Goal: Information Seeking & Learning: Check status

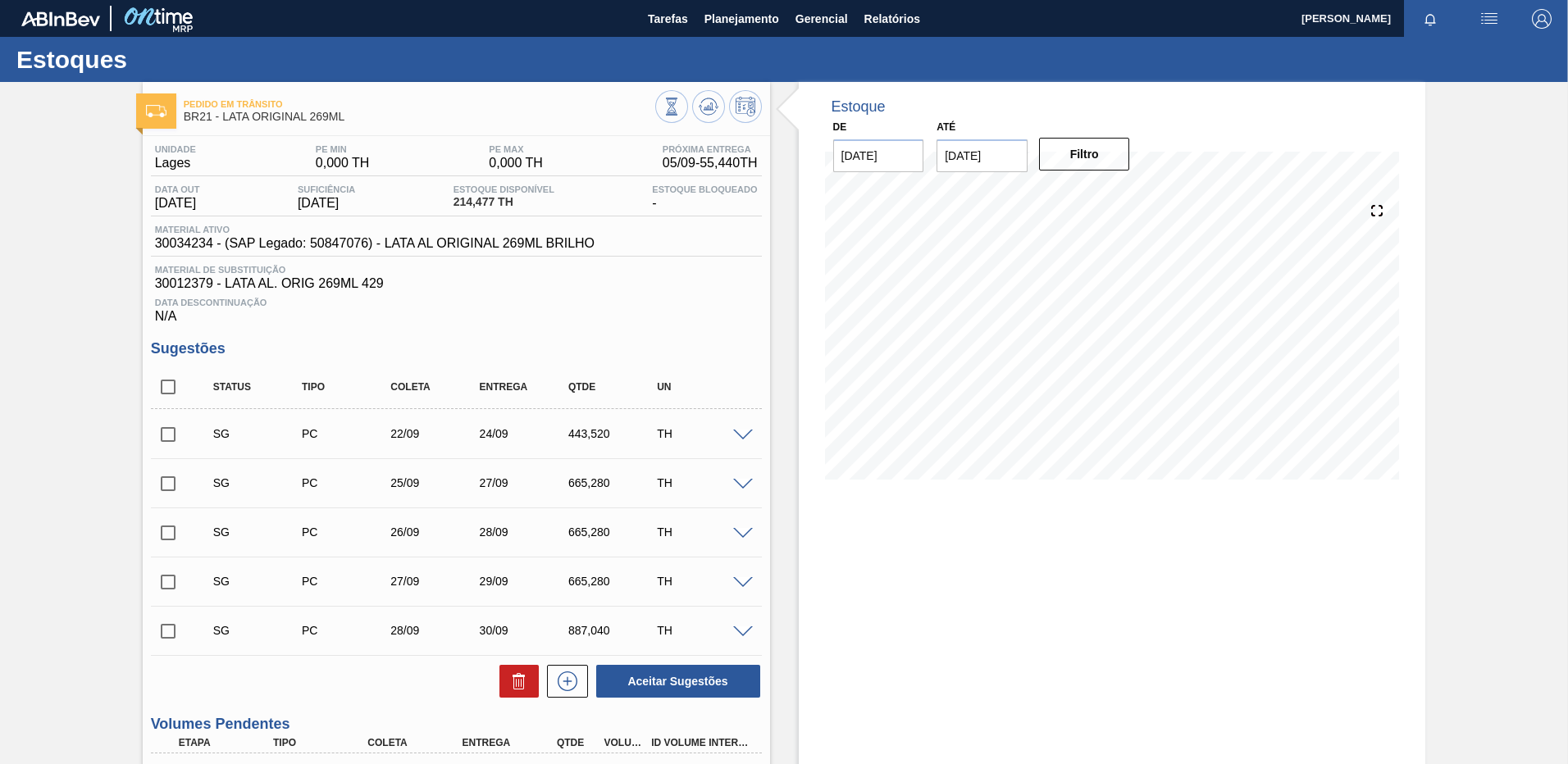
click at [708, 20] on span "Planejamento" at bounding box center [742, 19] width 75 height 20
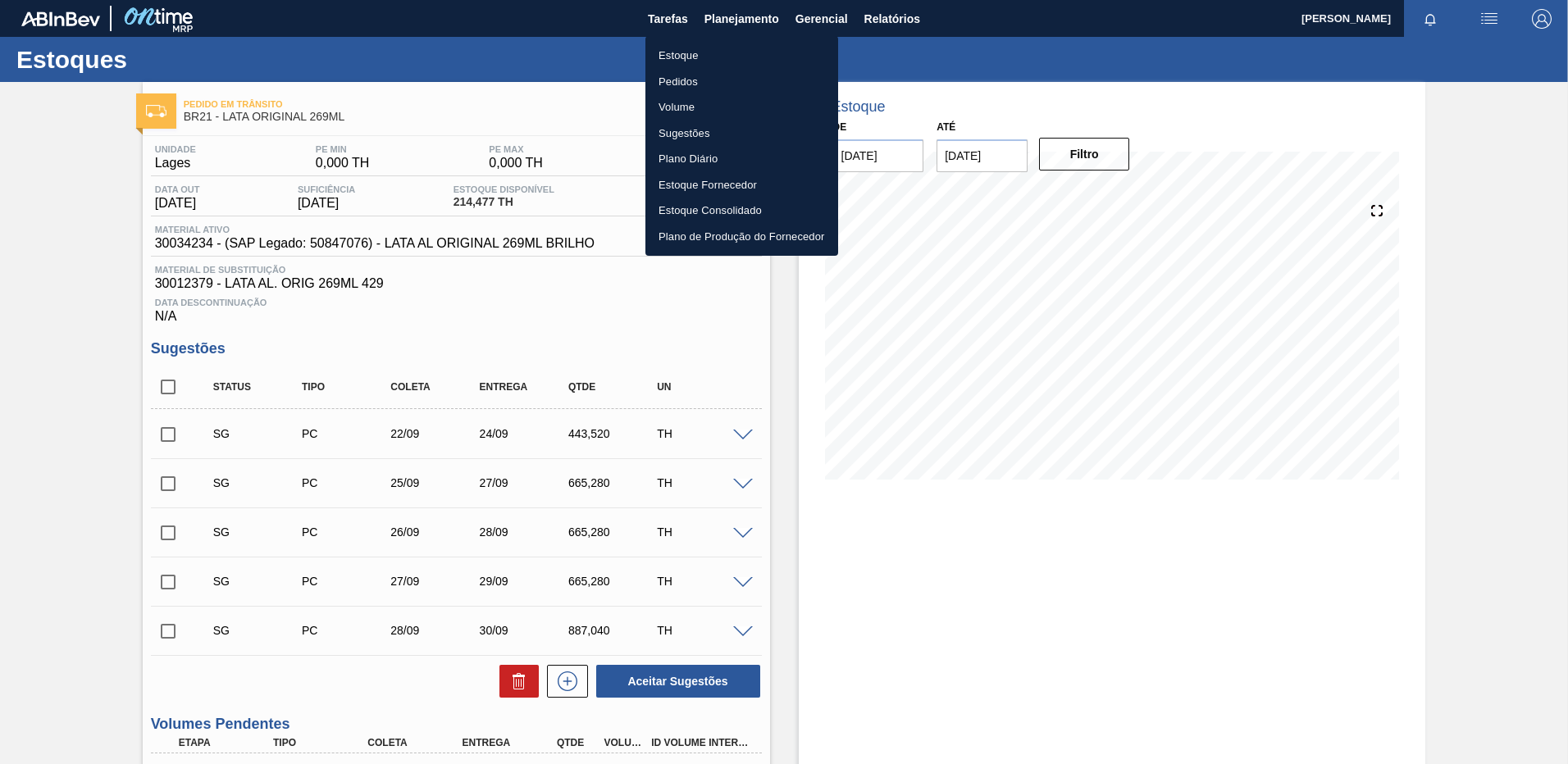
click at [685, 73] on li "Pedidos" at bounding box center [742, 82] width 193 height 27
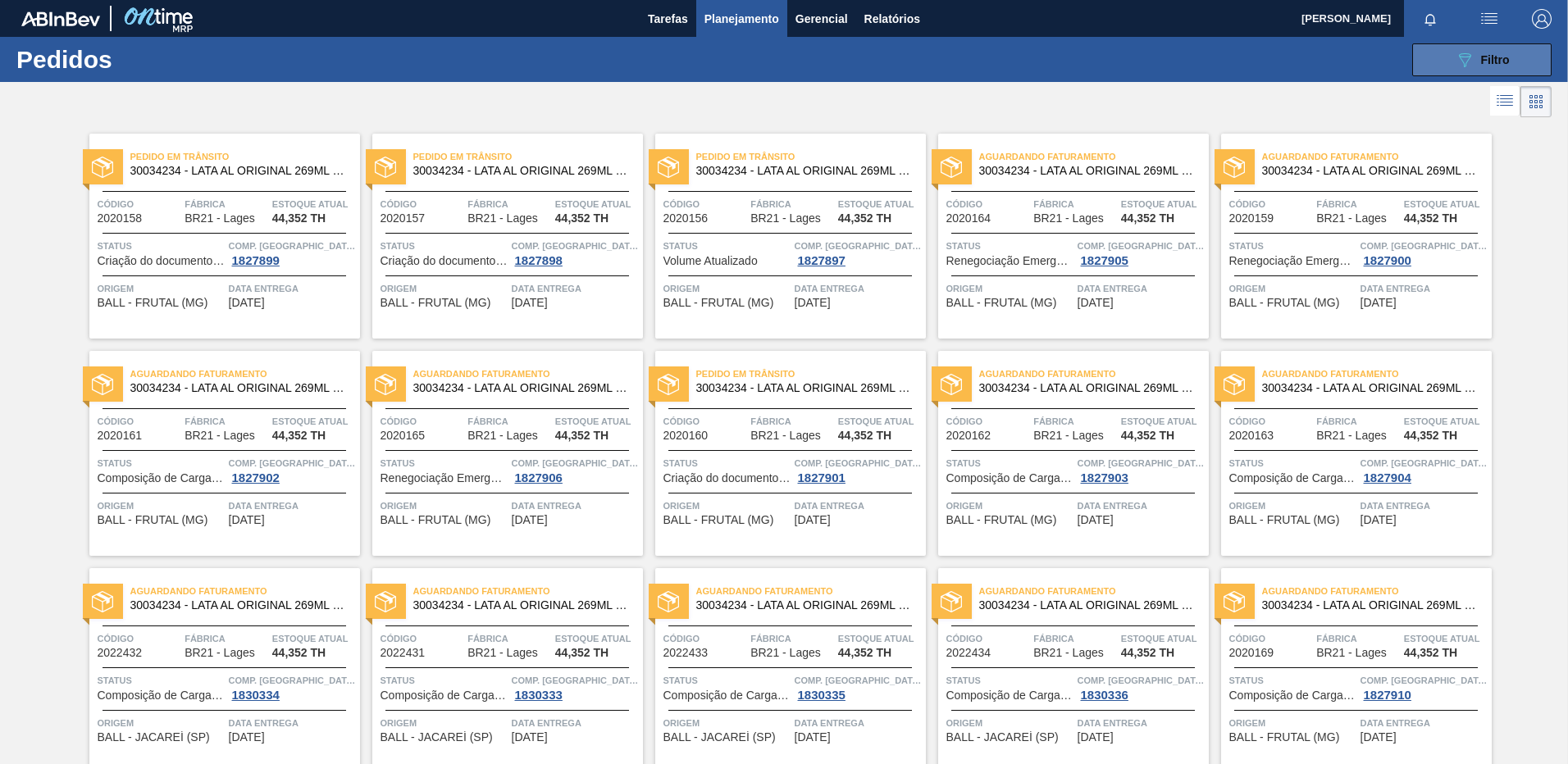
click at [1432, 58] on button "089F7B8B-B2A5-4AFE-B5C0-19BA573D28AC Filtro" at bounding box center [1482, 59] width 140 height 32
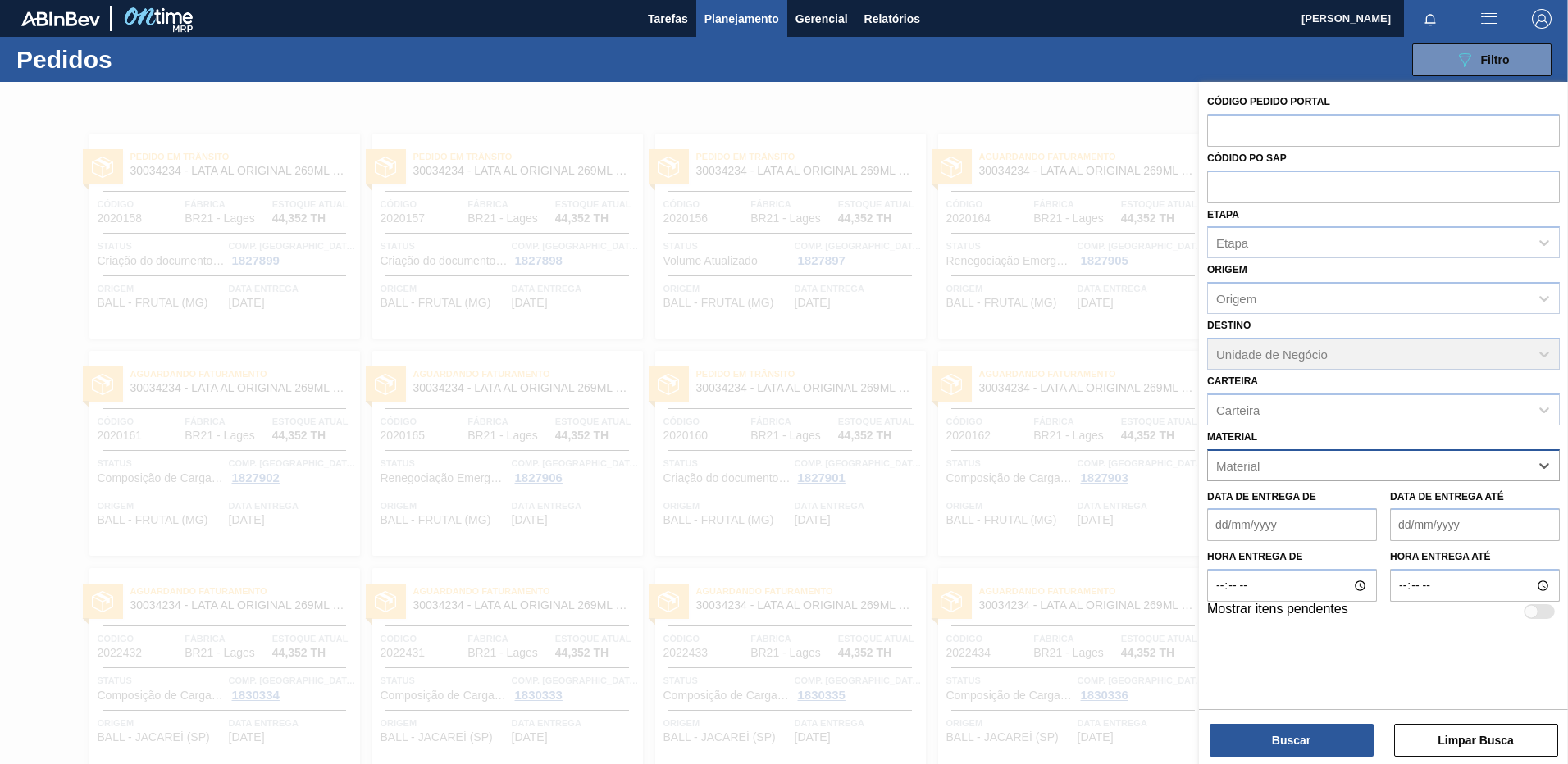
paste input "30008416"
type input "30008416"
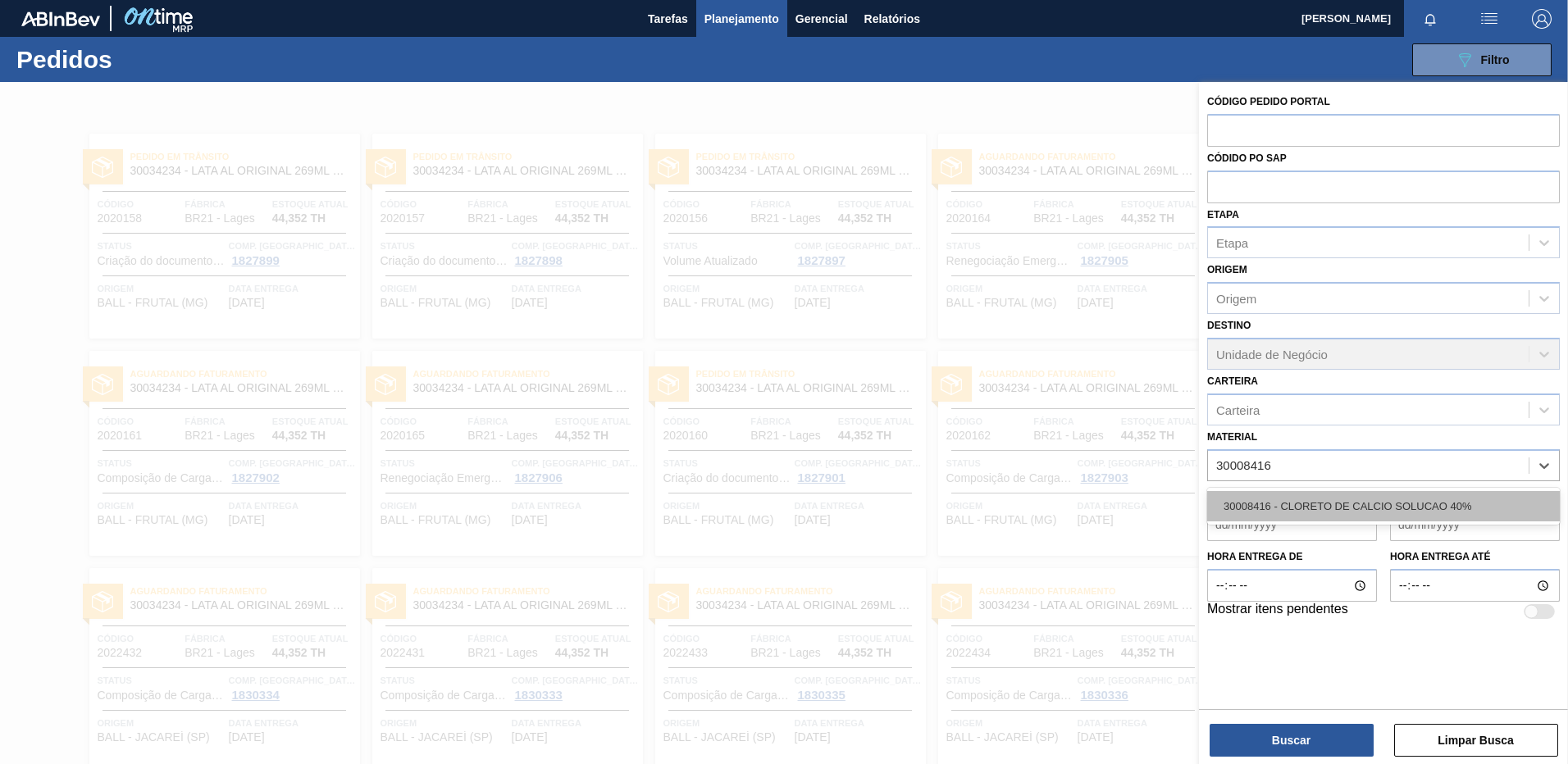
click at [1389, 517] on div "30008416 - CLORETO DE CALCIO SOLUCAO 40%" at bounding box center [1384, 506] width 353 height 31
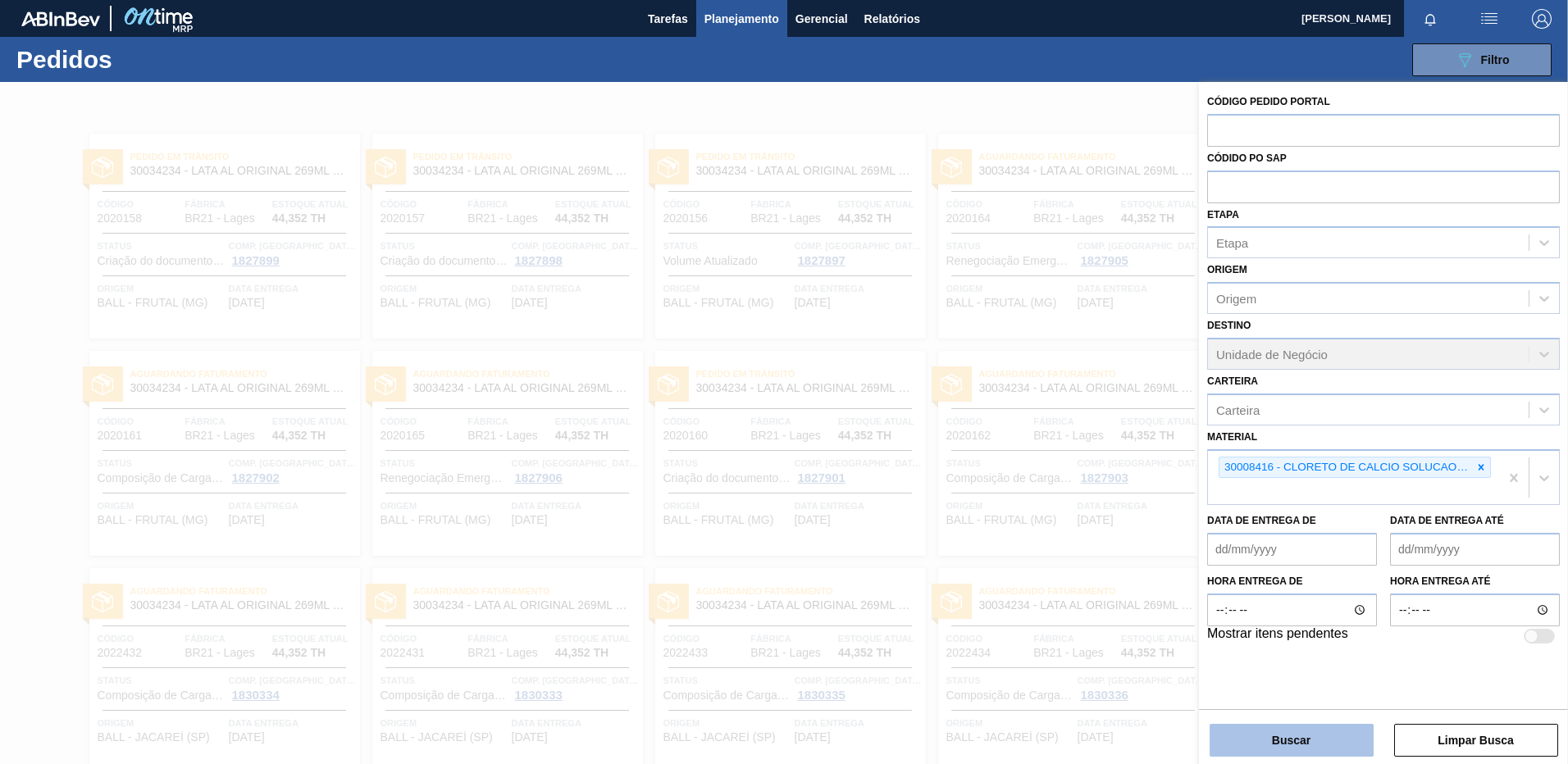
click at [1295, 738] on button "Buscar" at bounding box center [1291, 739] width 164 height 32
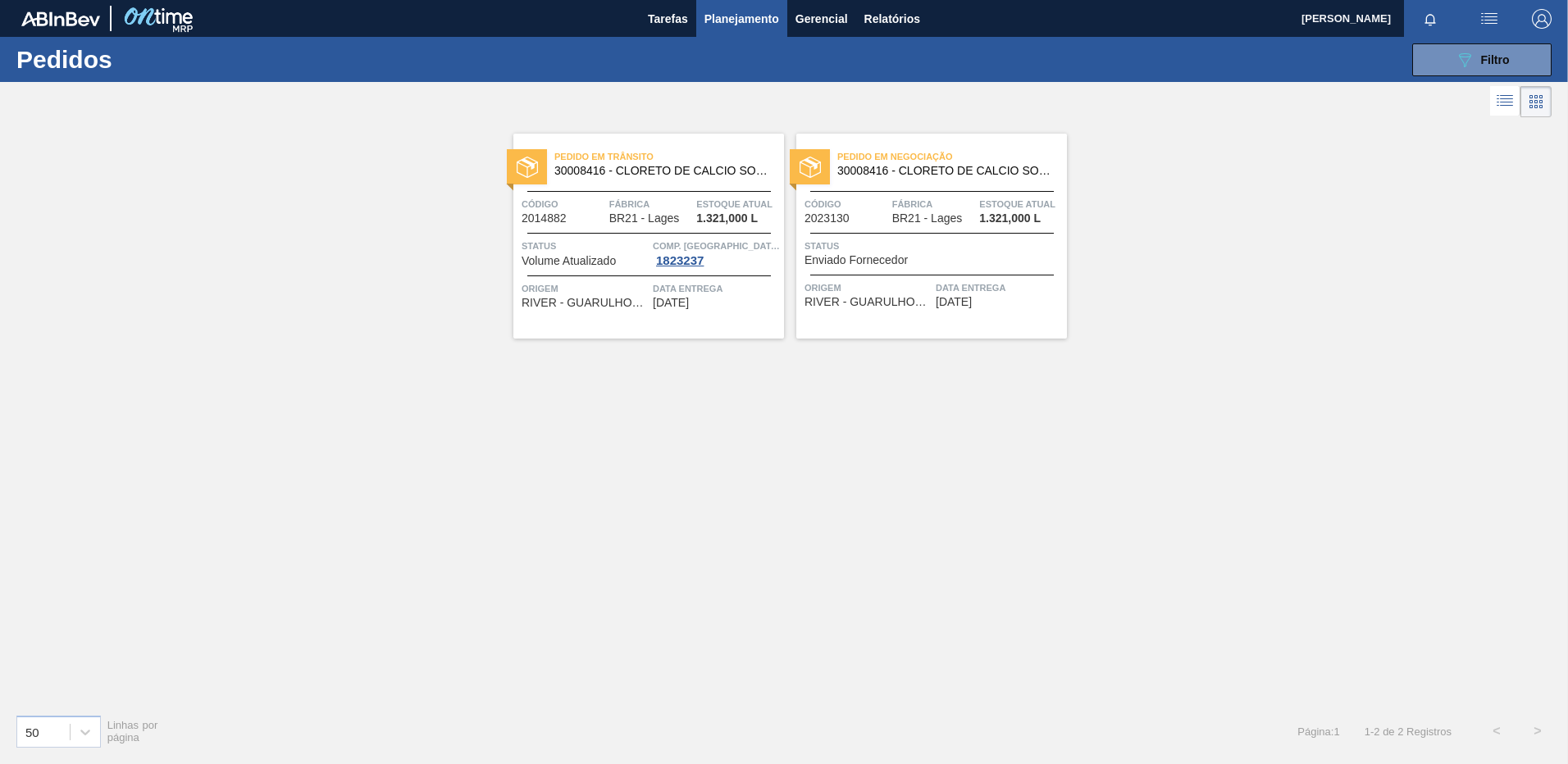
click at [678, 277] on div at bounding box center [648, 276] width 243 height 1
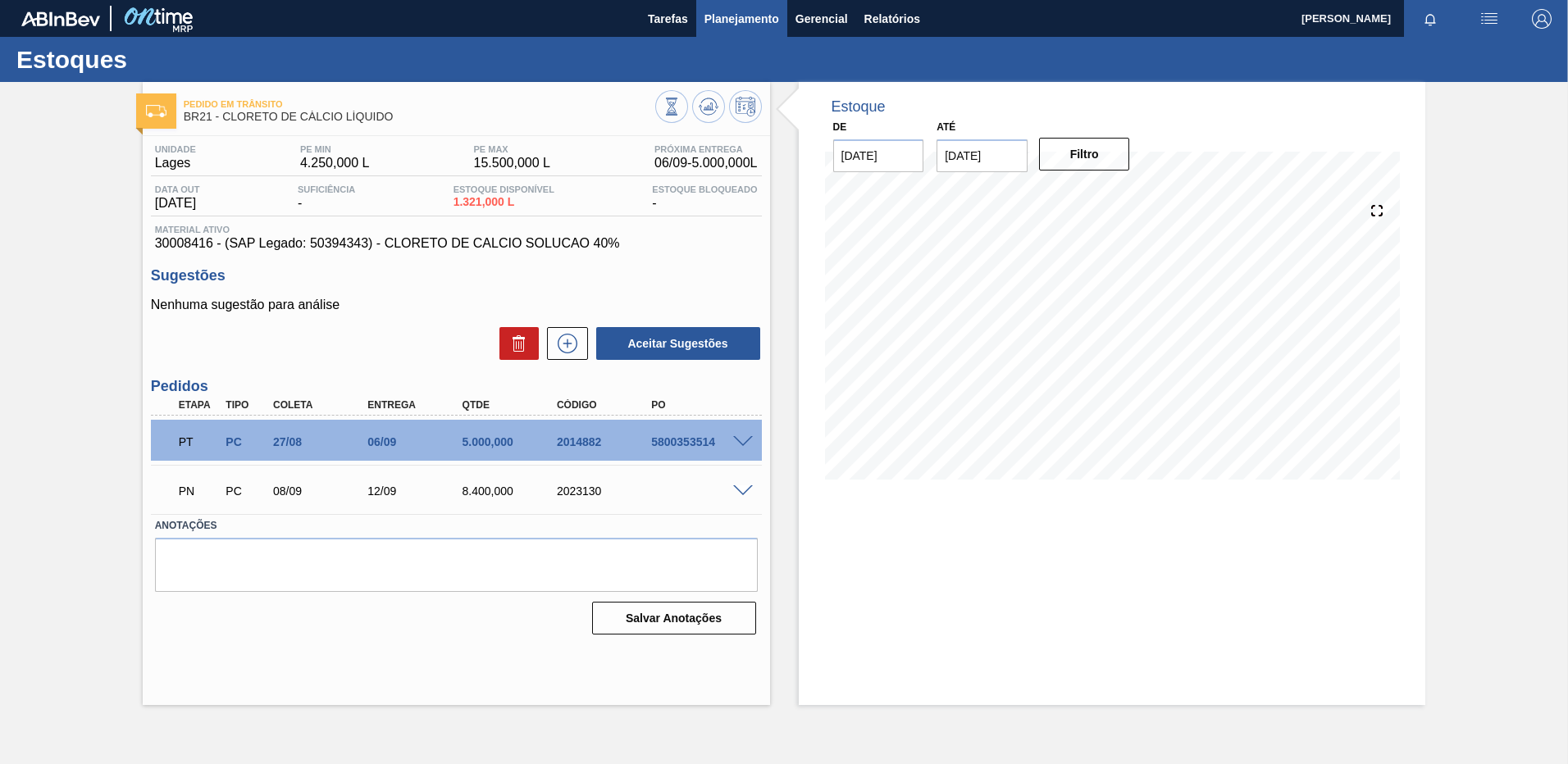
click at [757, 25] on span "Planejamento" at bounding box center [742, 19] width 75 height 20
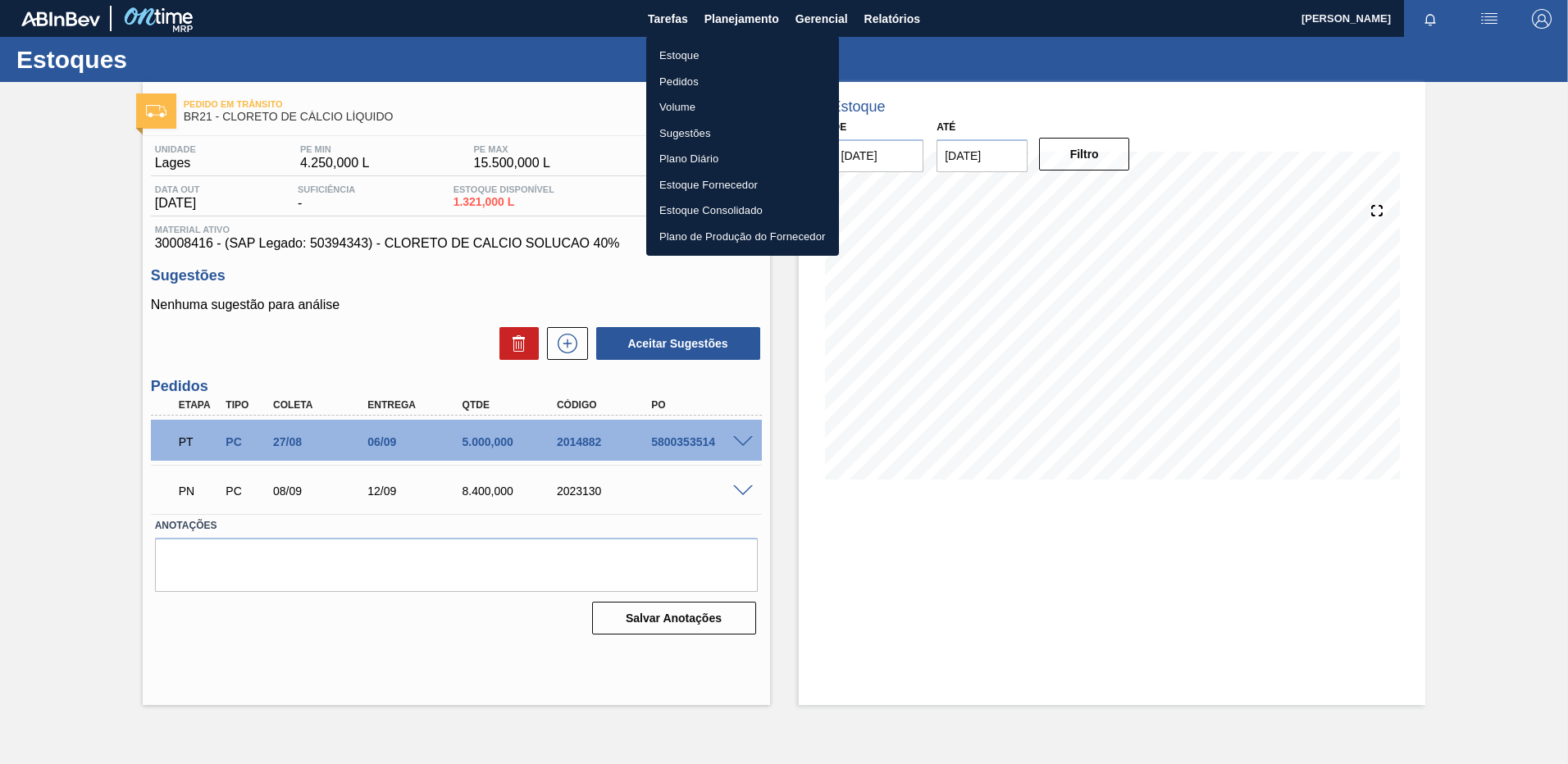
click at [721, 77] on li "Pedidos" at bounding box center [743, 82] width 193 height 27
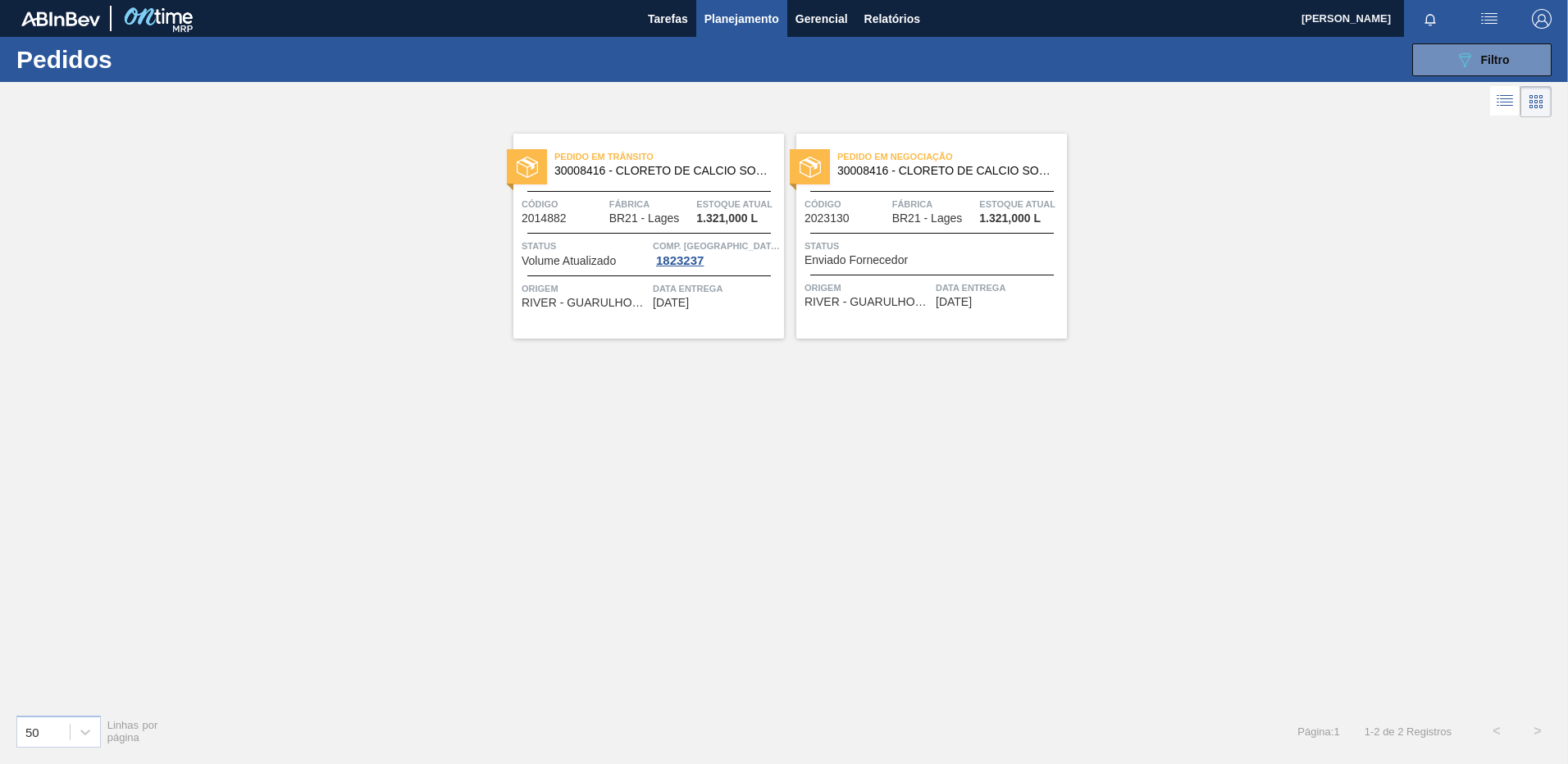
click at [723, 316] on div "Pedido em Trânsito 30008416 - CLORETO DE CALCIO SOLUCAO 40% Código 2014882 Fábr…" at bounding box center [648, 236] width 271 height 205
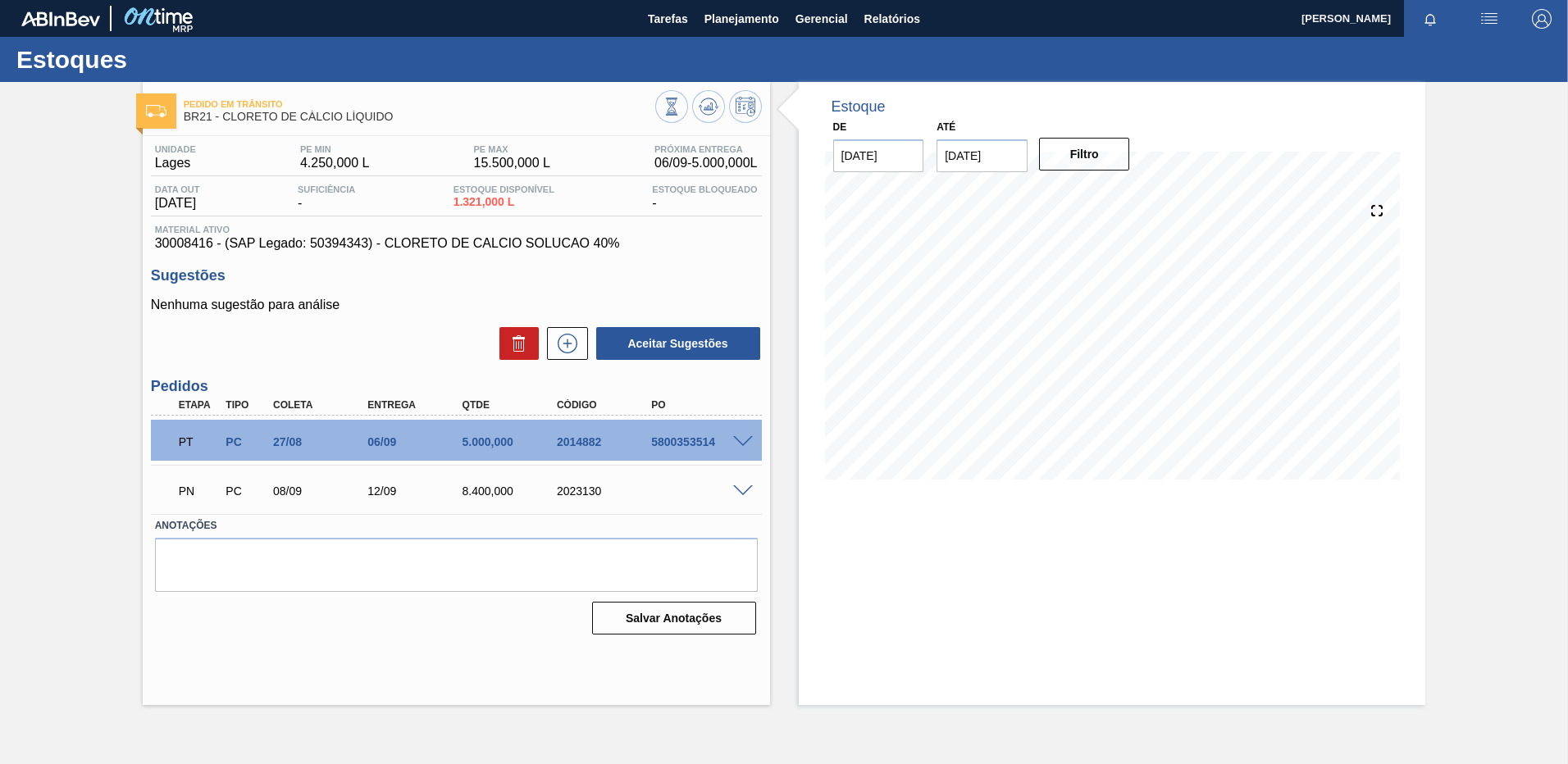
click at [190, 240] on span "30008416 - (SAP Legado: 50394343) - CLORETO DE CALCIO SOLUCAO 40%" at bounding box center [456, 243] width 603 height 15
copy span "30008416"
drag, startPoint x: 386, startPoint y: 241, endPoint x: 618, endPoint y: 252, distance: 232.3
click at [618, 252] on div "Unidade Lages PE MIN 4.250,000 L PE MAX 15.500,000 L Próxima Entrega 06/09 - 5.…" at bounding box center [456, 388] width 627 height 504
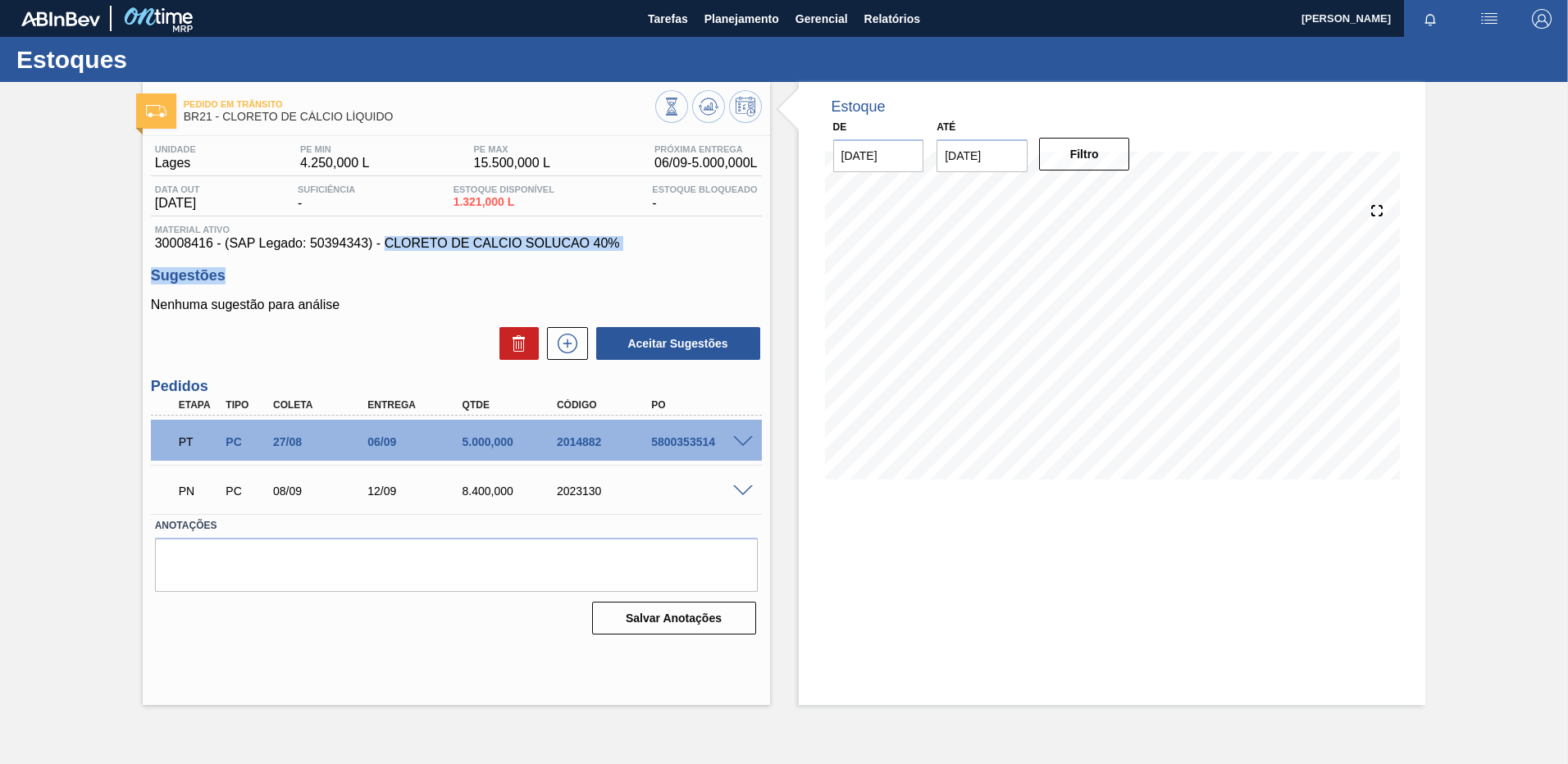
copy div "CLORETO DE CALCIO SOLUCAO 40% Sugestões"
click at [744, 32] on button "Planejamento" at bounding box center [742, 18] width 91 height 36
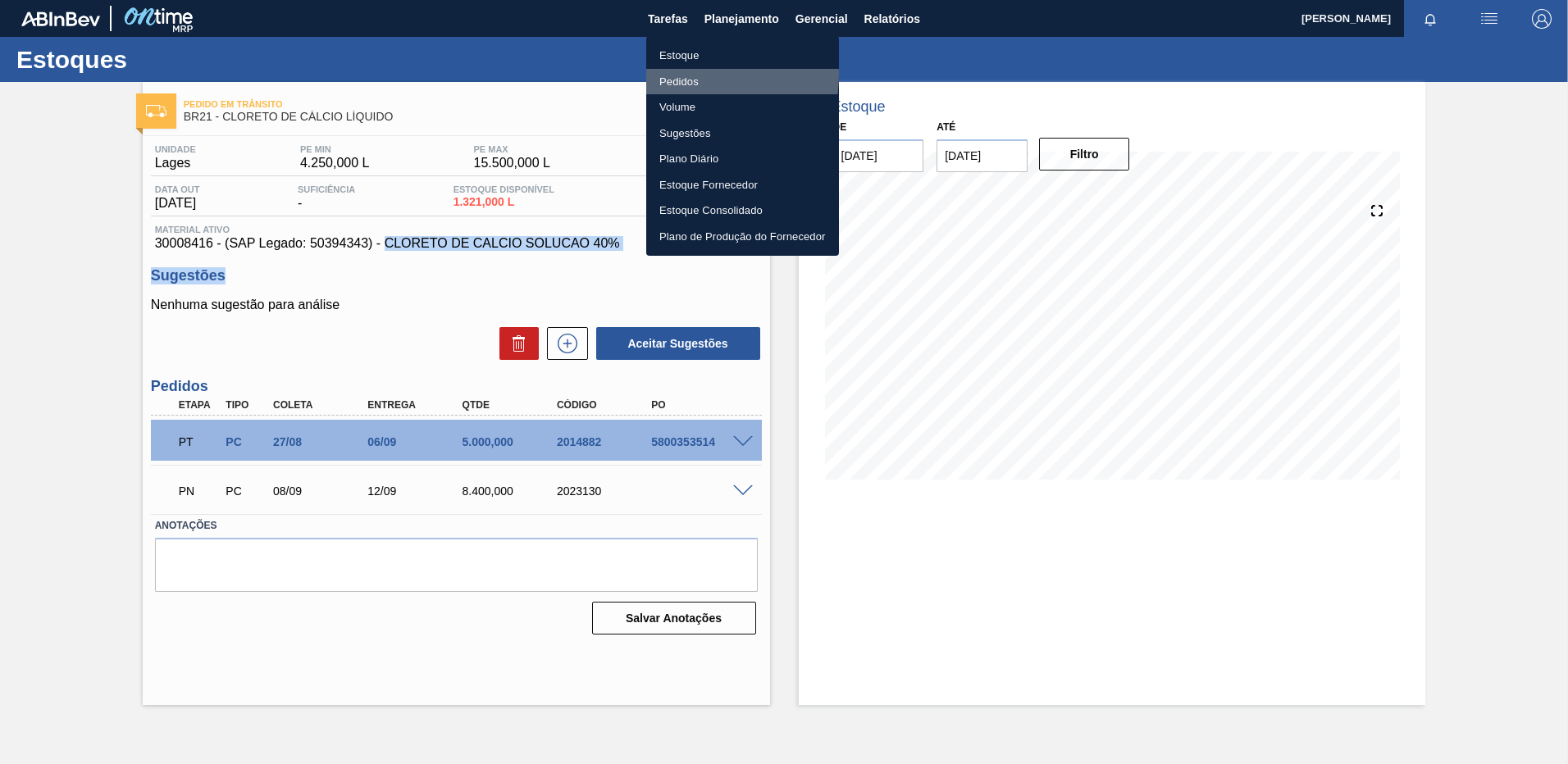
click at [683, 75] on li "Pedidos" at bounding box center [743, 82] width 193 height 27
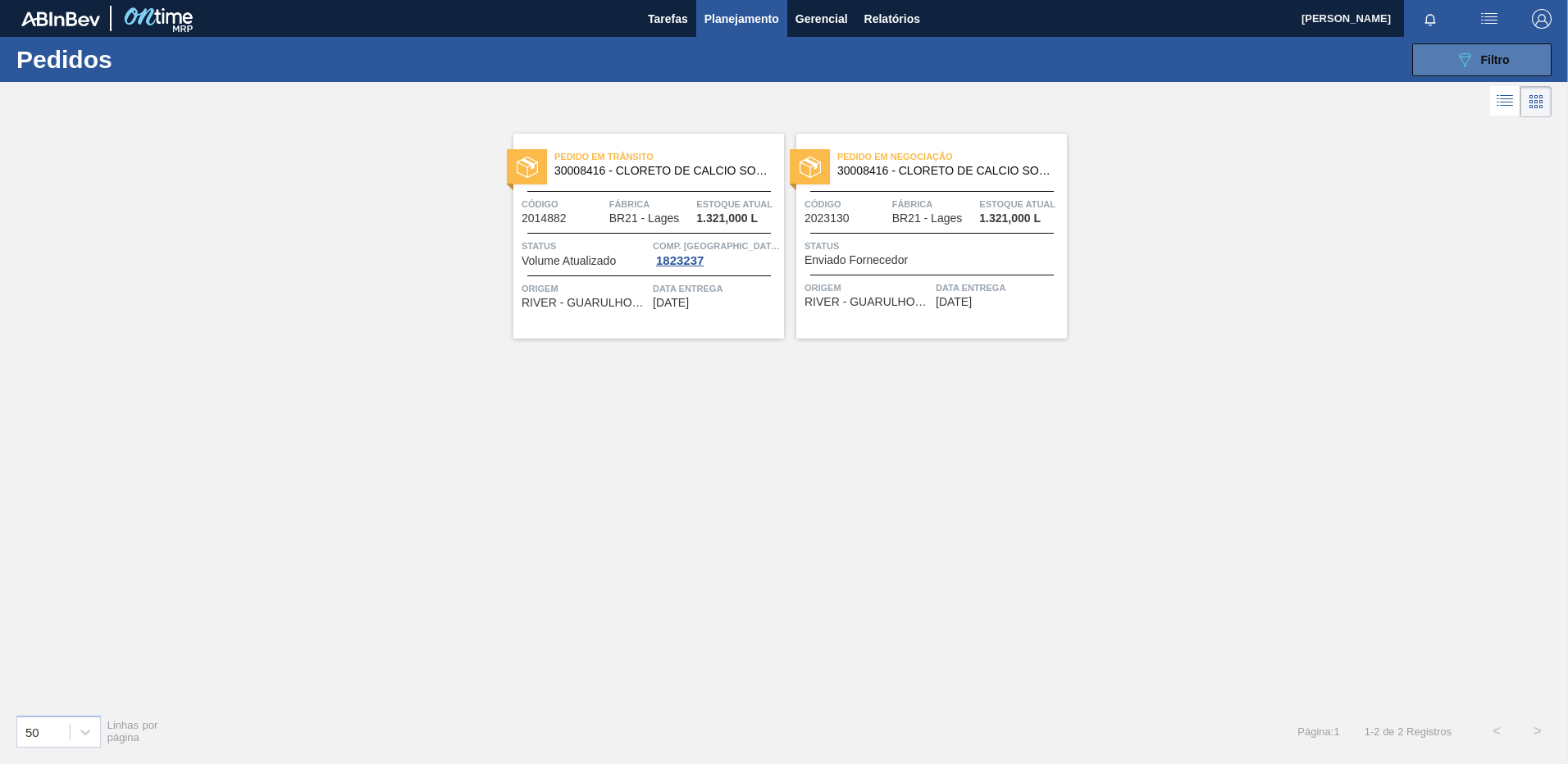
click at [1499, 68] on div "089F7B8B-B2A5-4AFE-B5C0-19BA573D28AC Filtro" at bounding box center [1482, 60] width 55 height 20
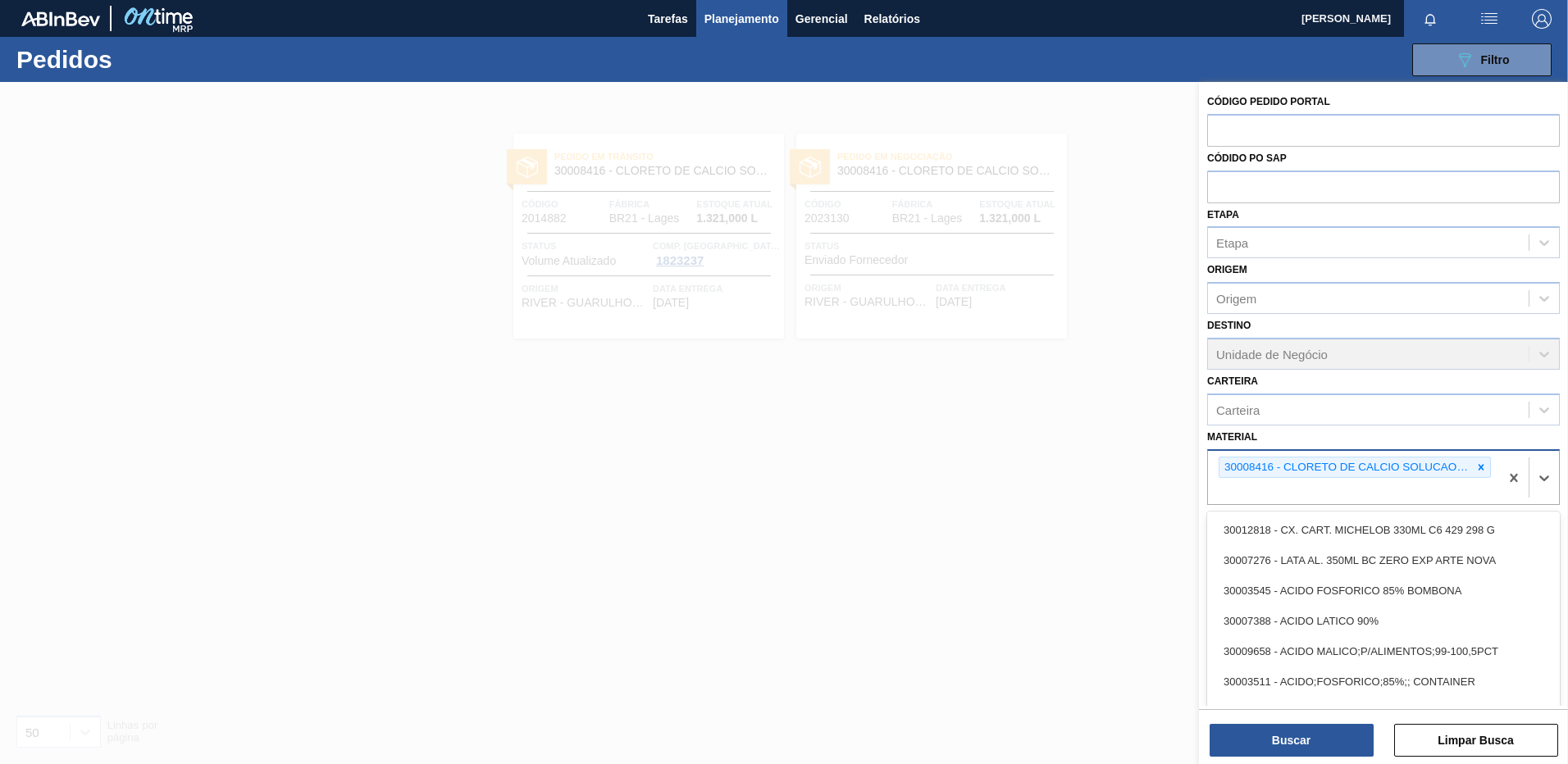
click at [1485, 479] on div "30008416 - CLORETO DE CALCIO SOLUCAO 40%" at bounding box center [1354, 478] width 292 height 54
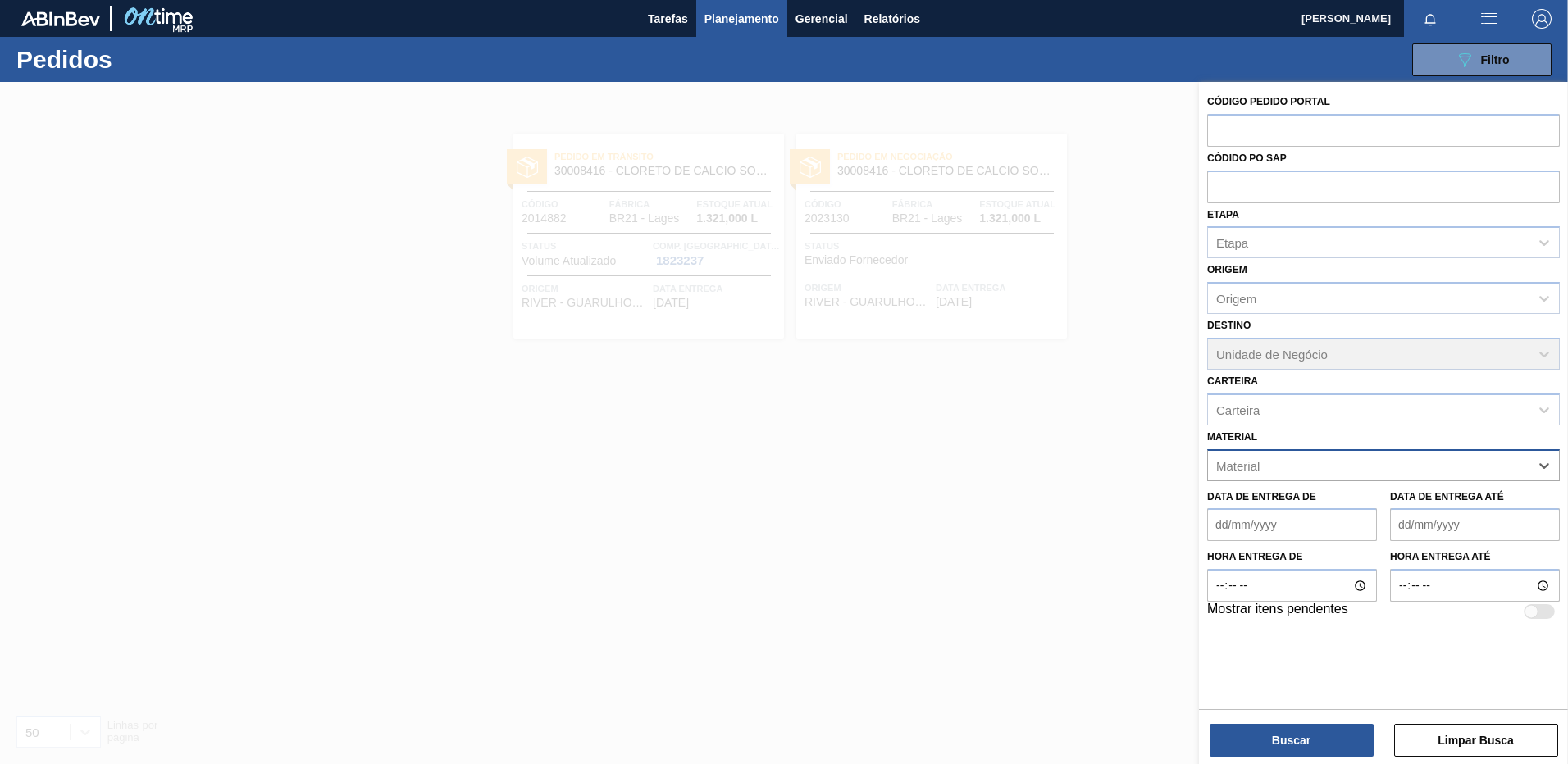
paste input "30003577"
type input "30003577"
click at [1340, 503] on div "30003577 - LUPULO AROM. PELLET REG SAAZ" at bounding box center [1384, 506] width 353 height 31
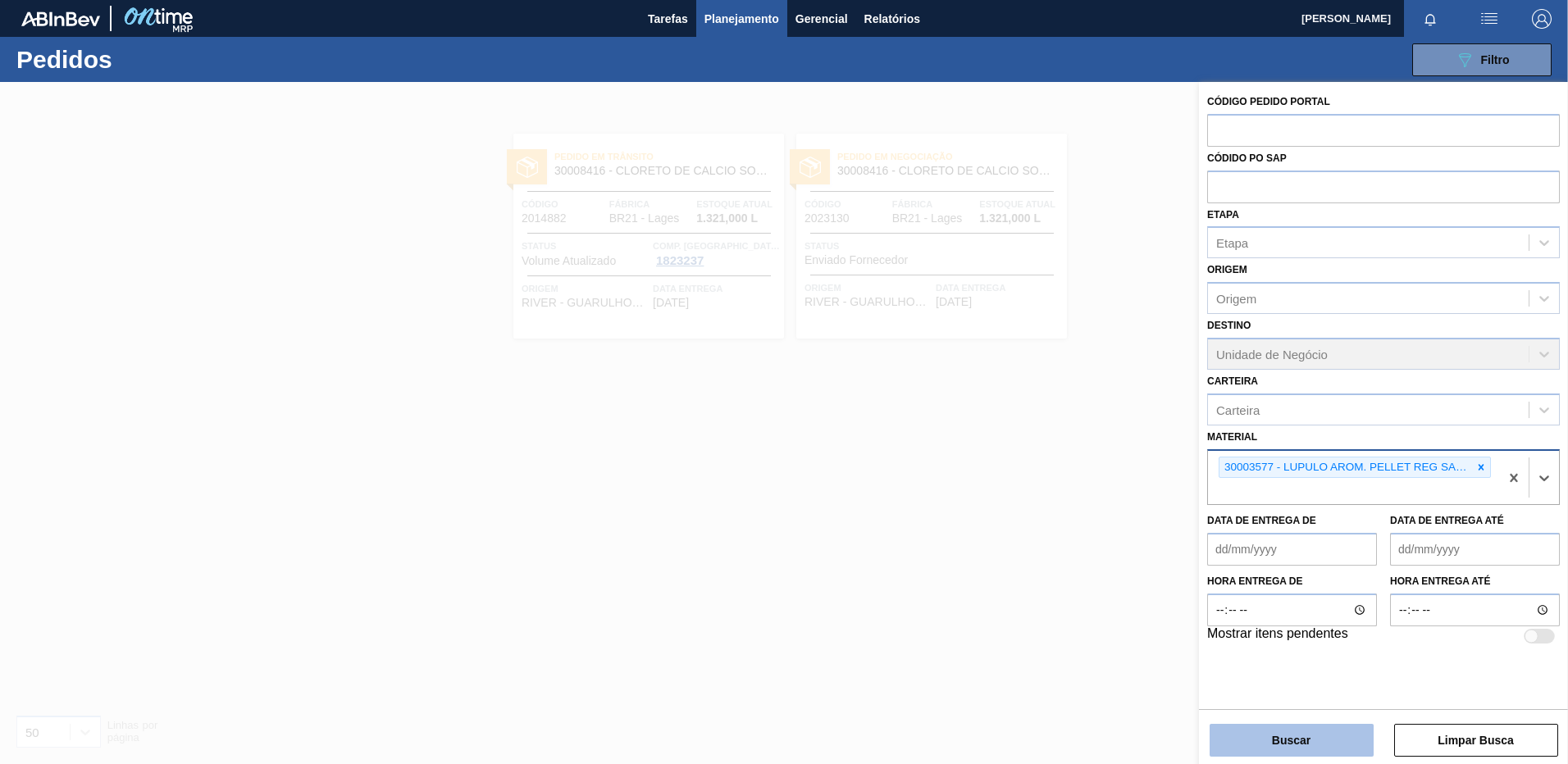
click at [1275, 750] on button "Buscar" at bounding box center [1291, 739] width 164 height 32
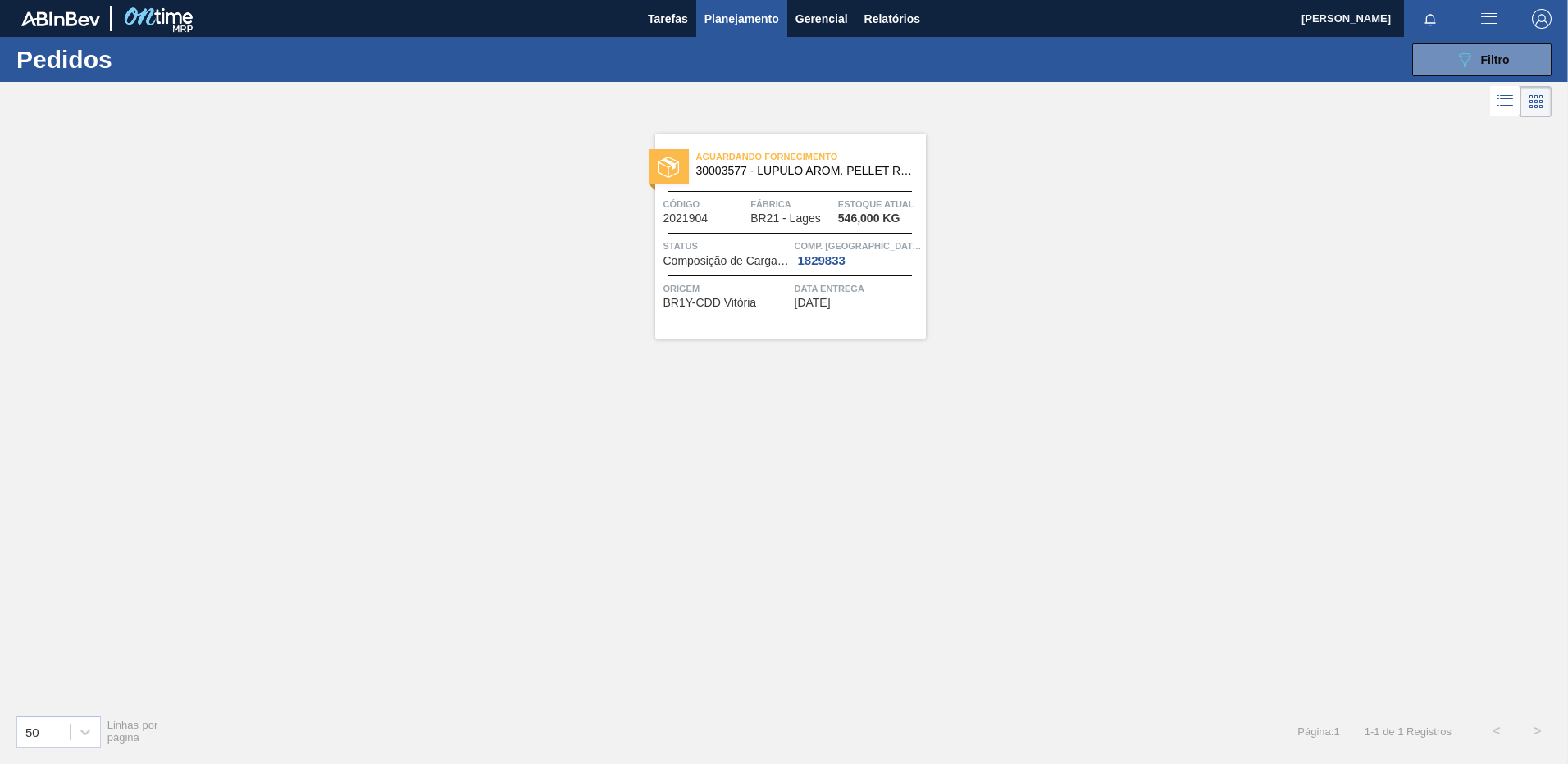
click at [837, 329] on div "Aguardando Fornecimento 30003577 - LUPULO AROM. PELLET REG SAAZ Código 2021904 …" at bounding box center [790, 236] width 271 height 205
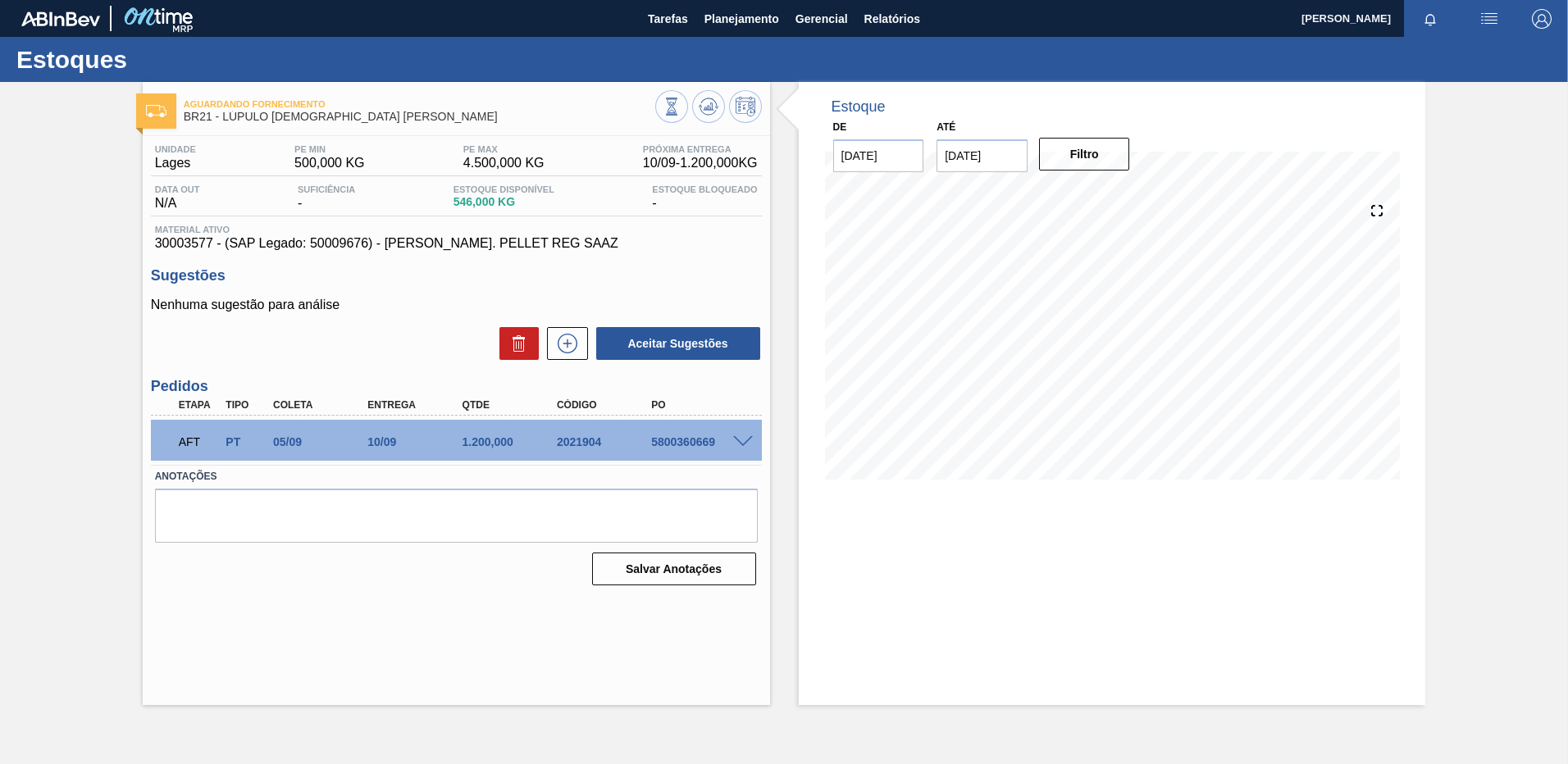
click at [745, 441] on span at bounding box center [743, 442] width 20 height 12
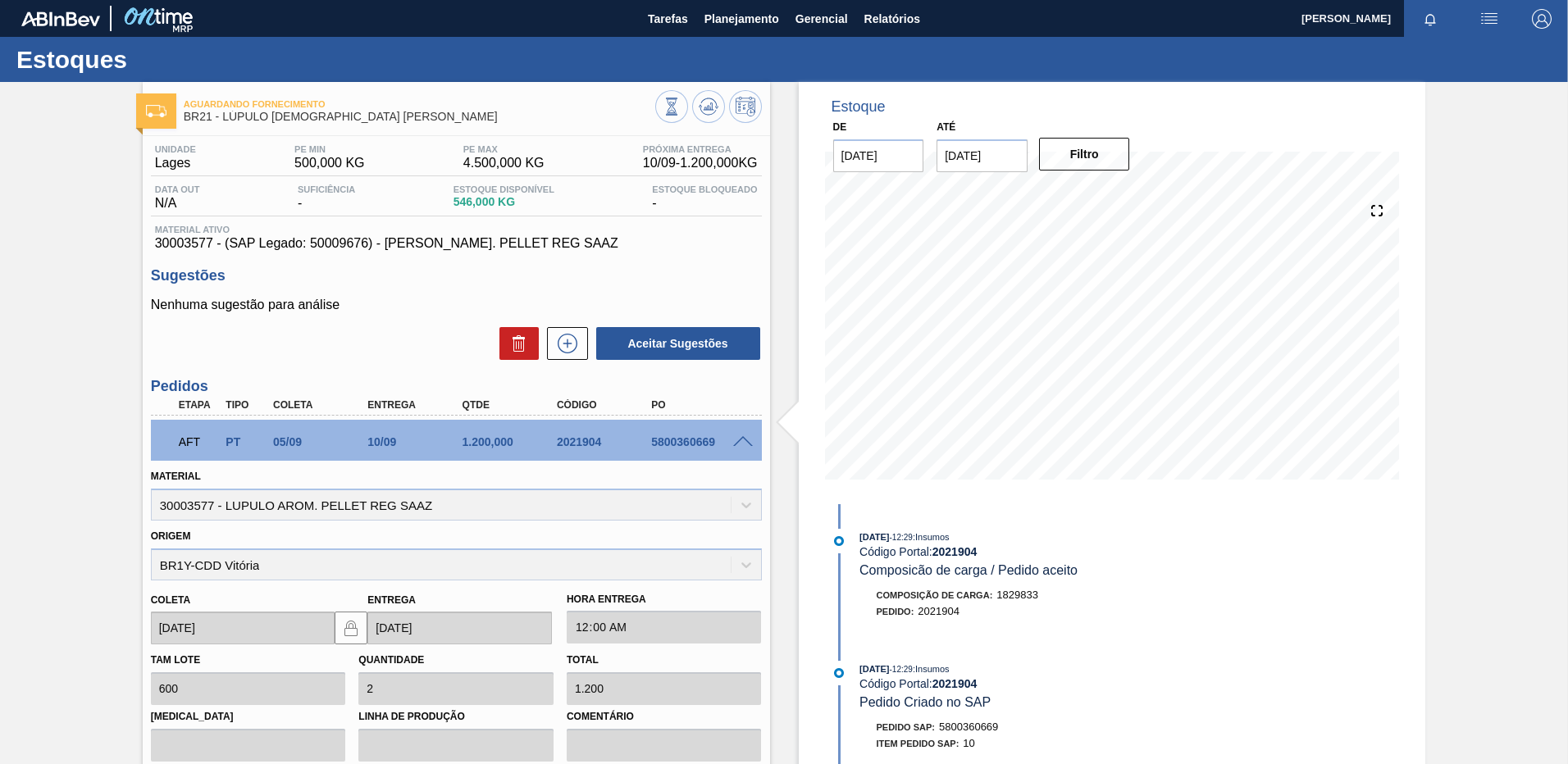
click at [6, 400] on div "Aguardando Fornecimento BR21 - LÚPULO [DEMOGRAPHIC_DATA] PELLET SAAZ Unidade La…" at bounding box center [784, 583] width 1568 height 1002
click at [751, 31] on button "Planejamento" at bounding box center [742, 18] width 91 height 36
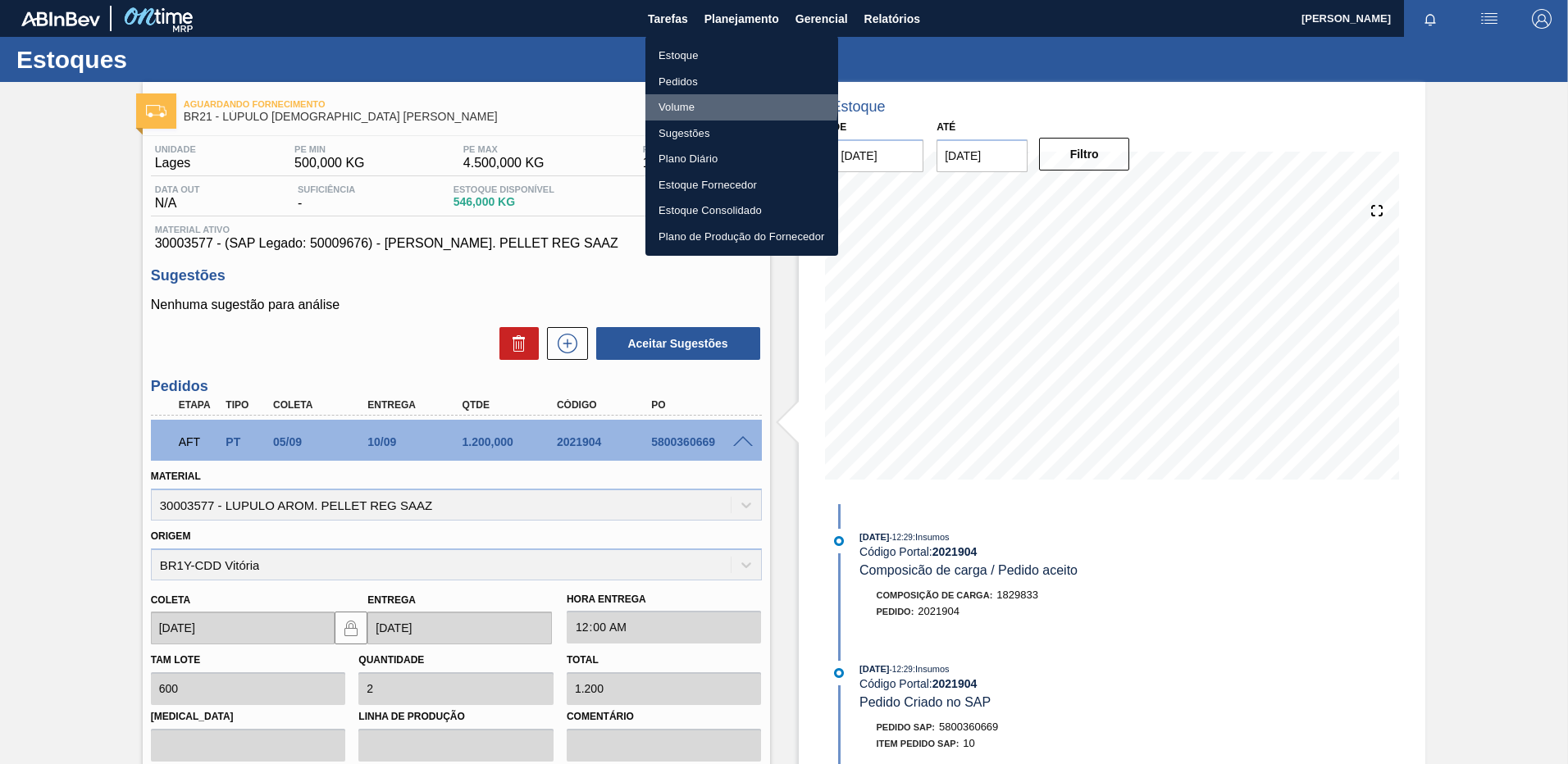
click at [705, 101] on li "Volume" at bounding box center [742, 107] width 193 height 27
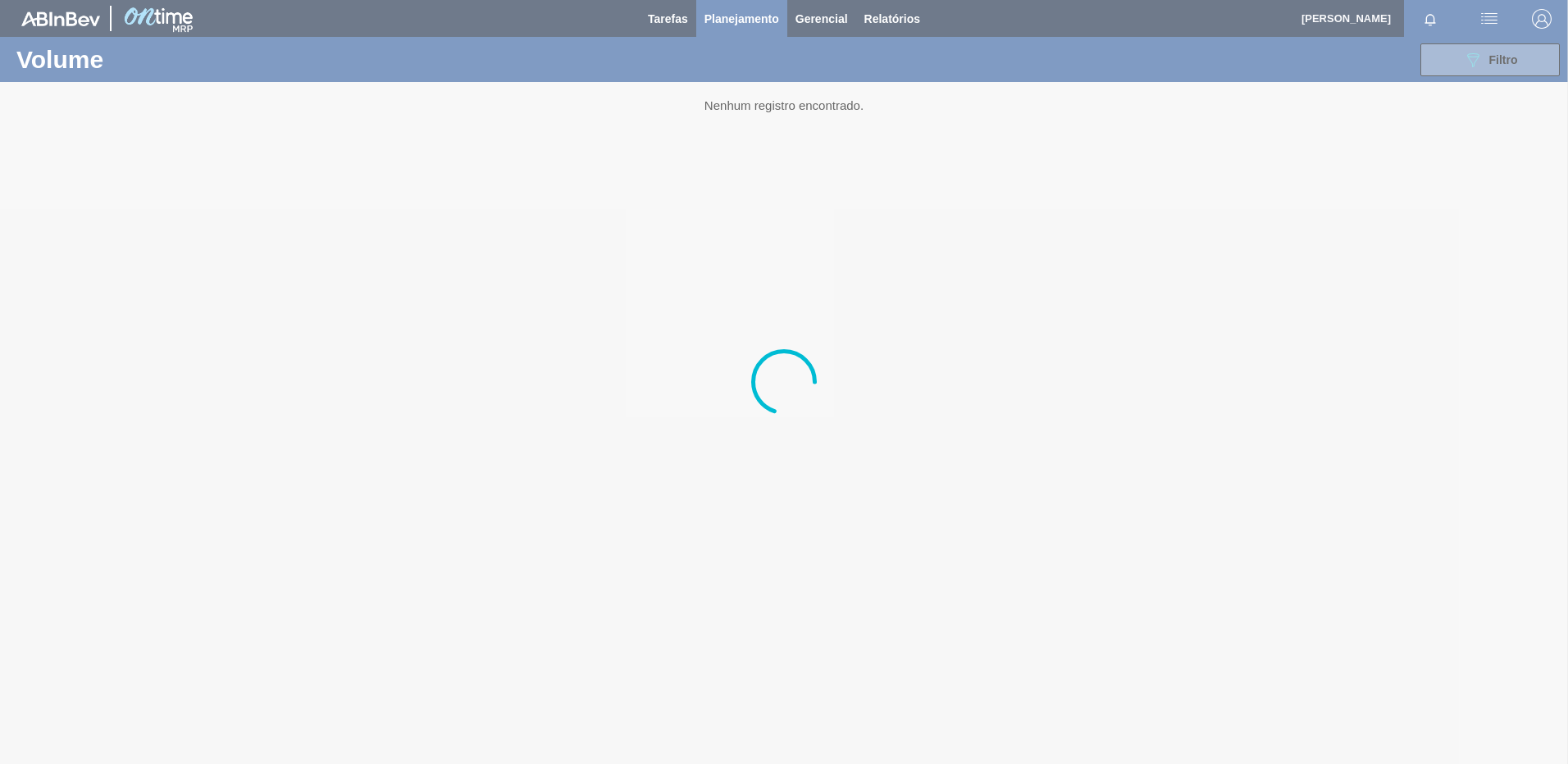
click at [717, 7] on div at bounding box center [784, 382] width 1568 height 764
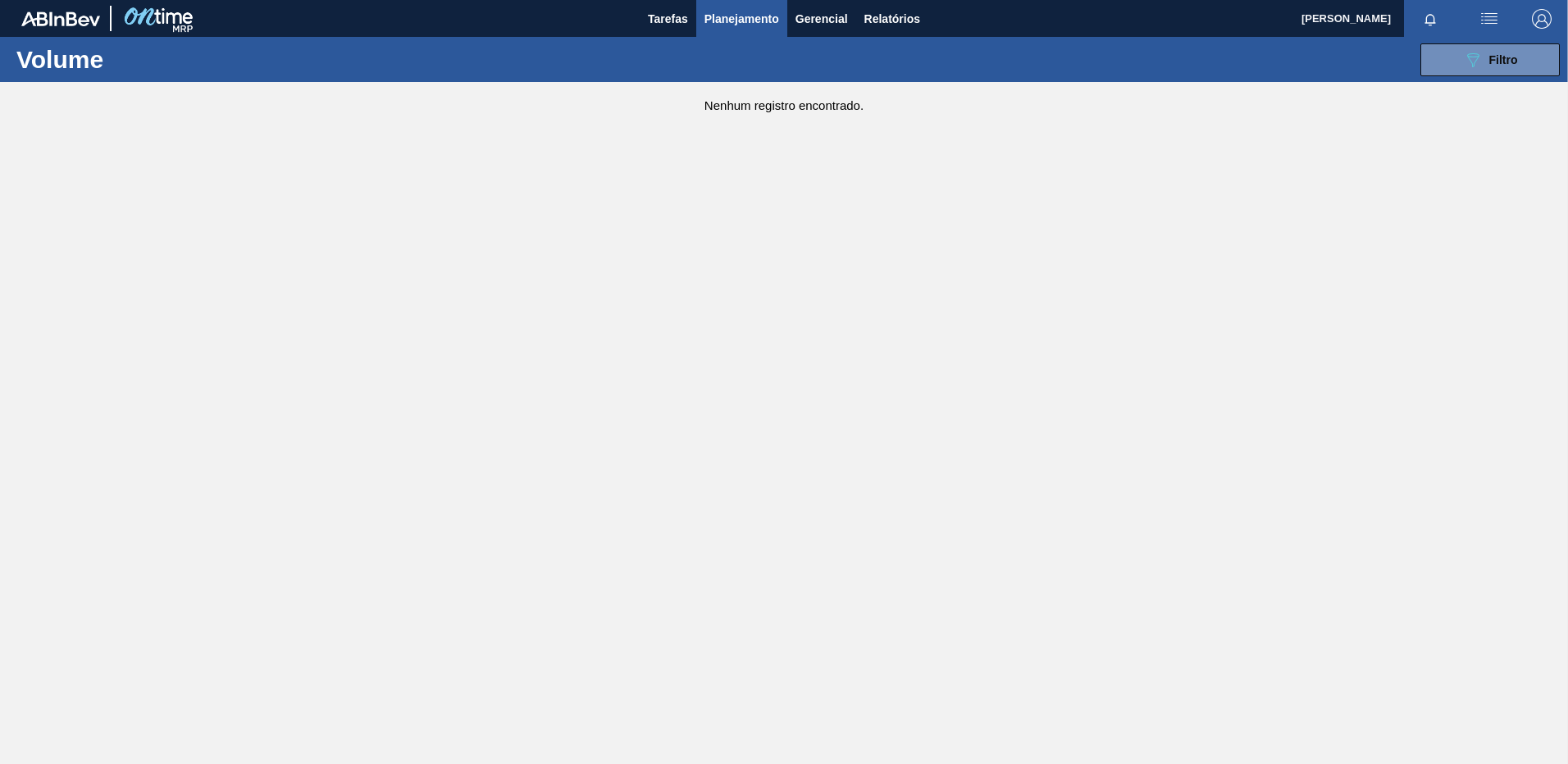
click at [719, 26] on span "Planejamento" at bounding box center [742, 19] width 75 height 20
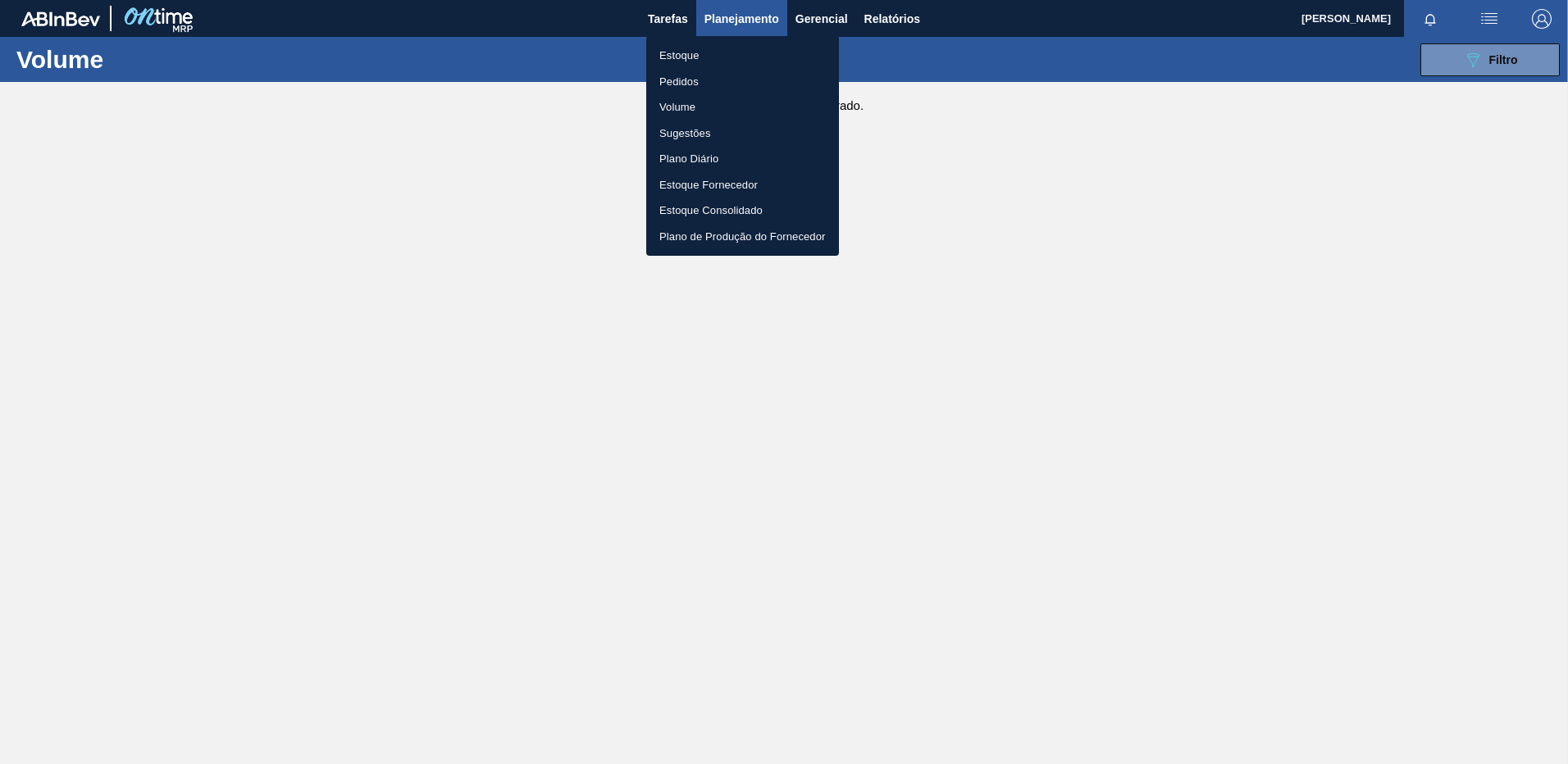
click at [682, 88] on li "Pedidos" at bounding box center [743, 82] width 193 height 27
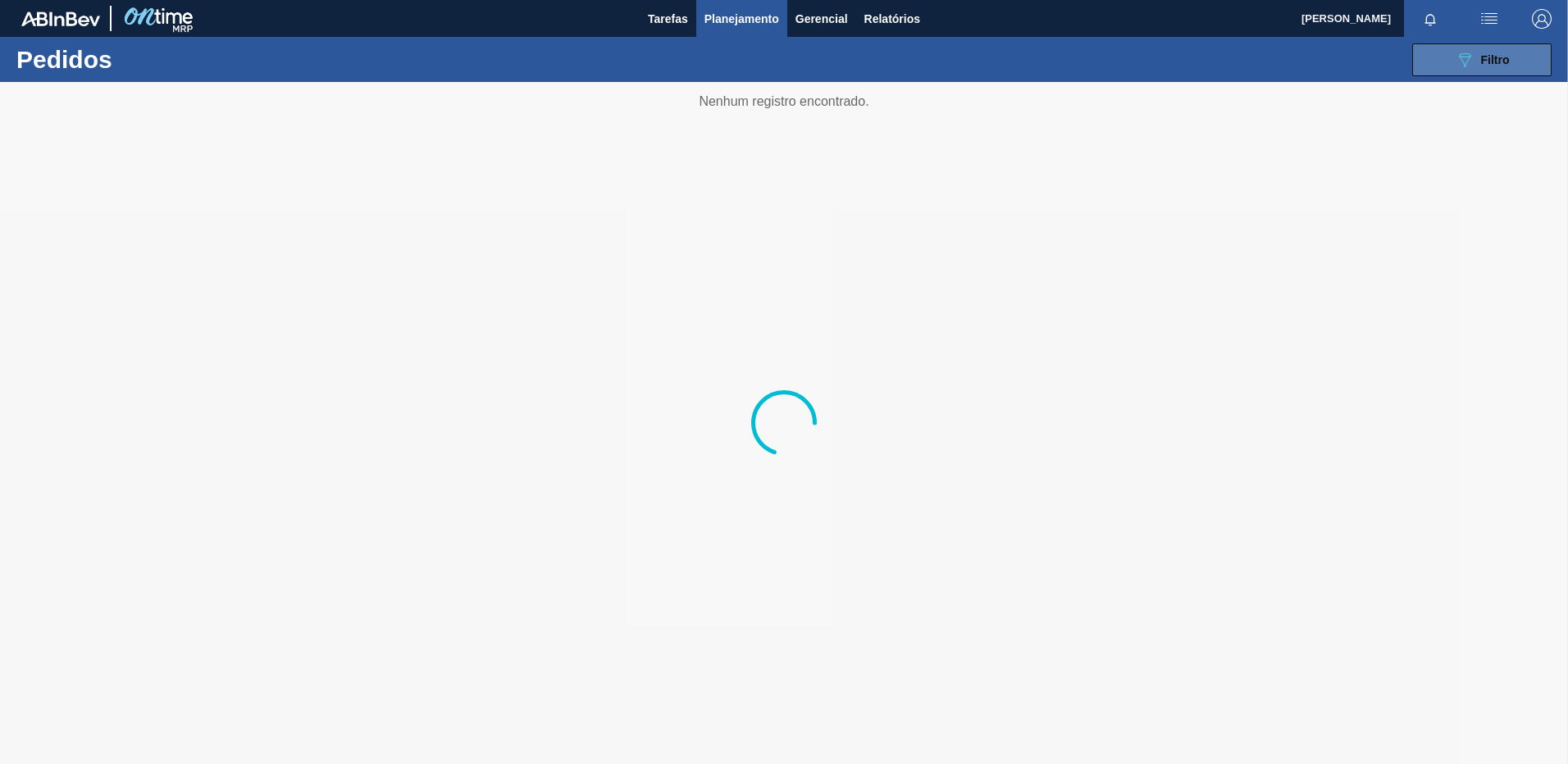
click at [1464, 63] on icon "089F7B8B-B2A5-4AFE-B5C0-19BA573D28AC" at bounding box center [1465, 60] width 20 height 20
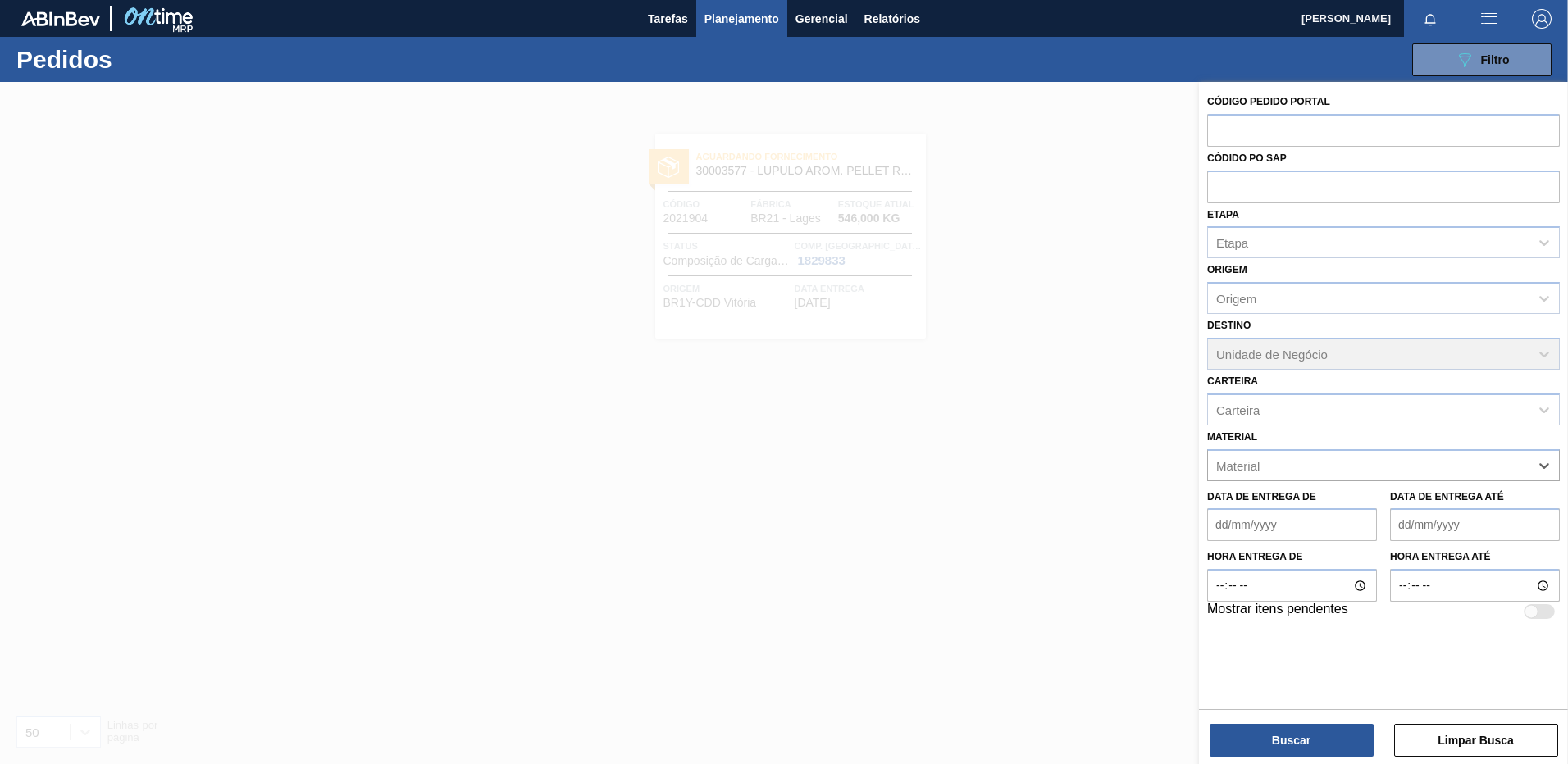
paste input "30030566"
type input "30030566"
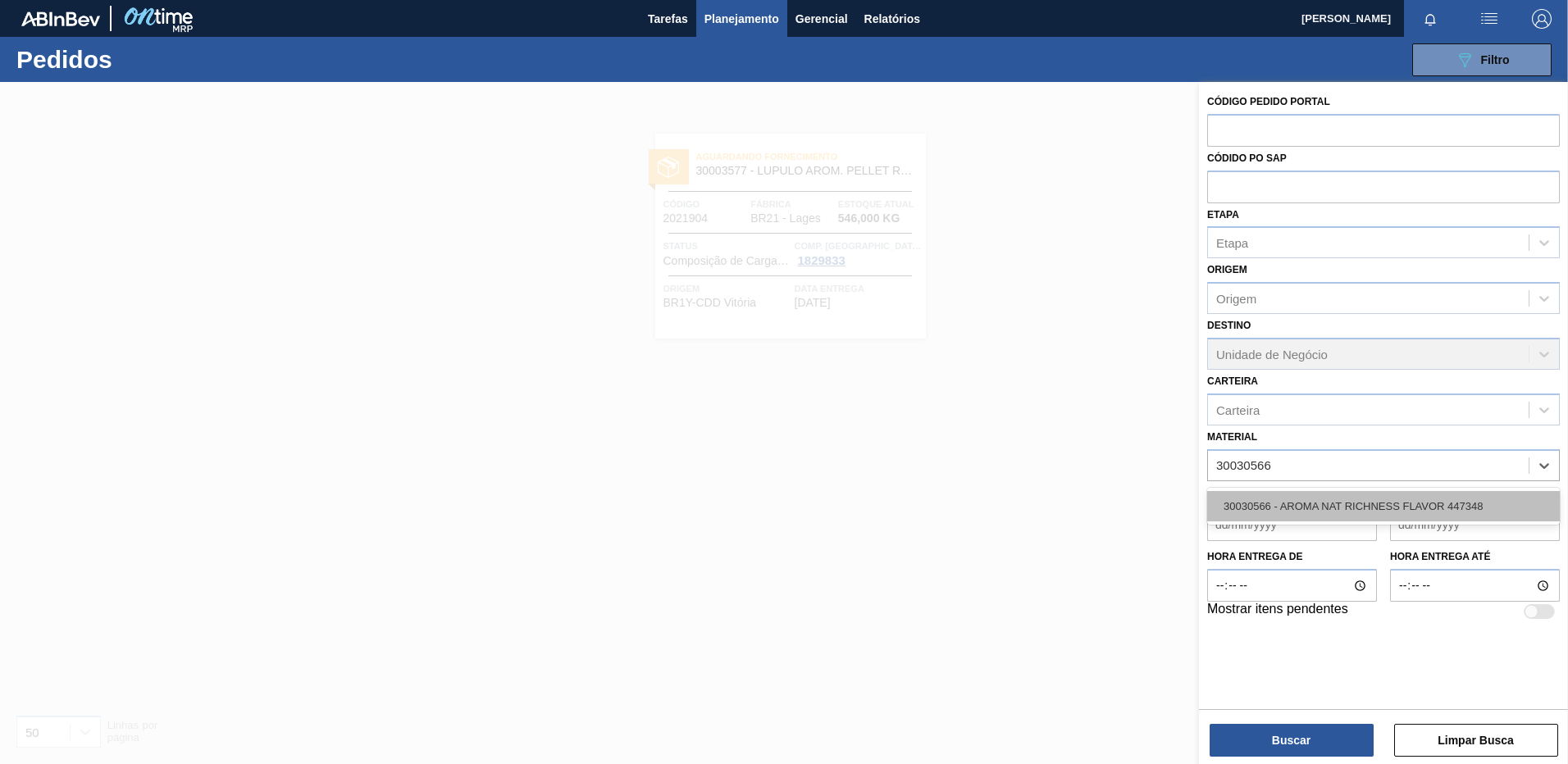
click at [1419, 504] on div "30030566 - AROMA NAT RICHNESS FLAVOR 447348" at bounding box center [1384, 506] width 353 height 31
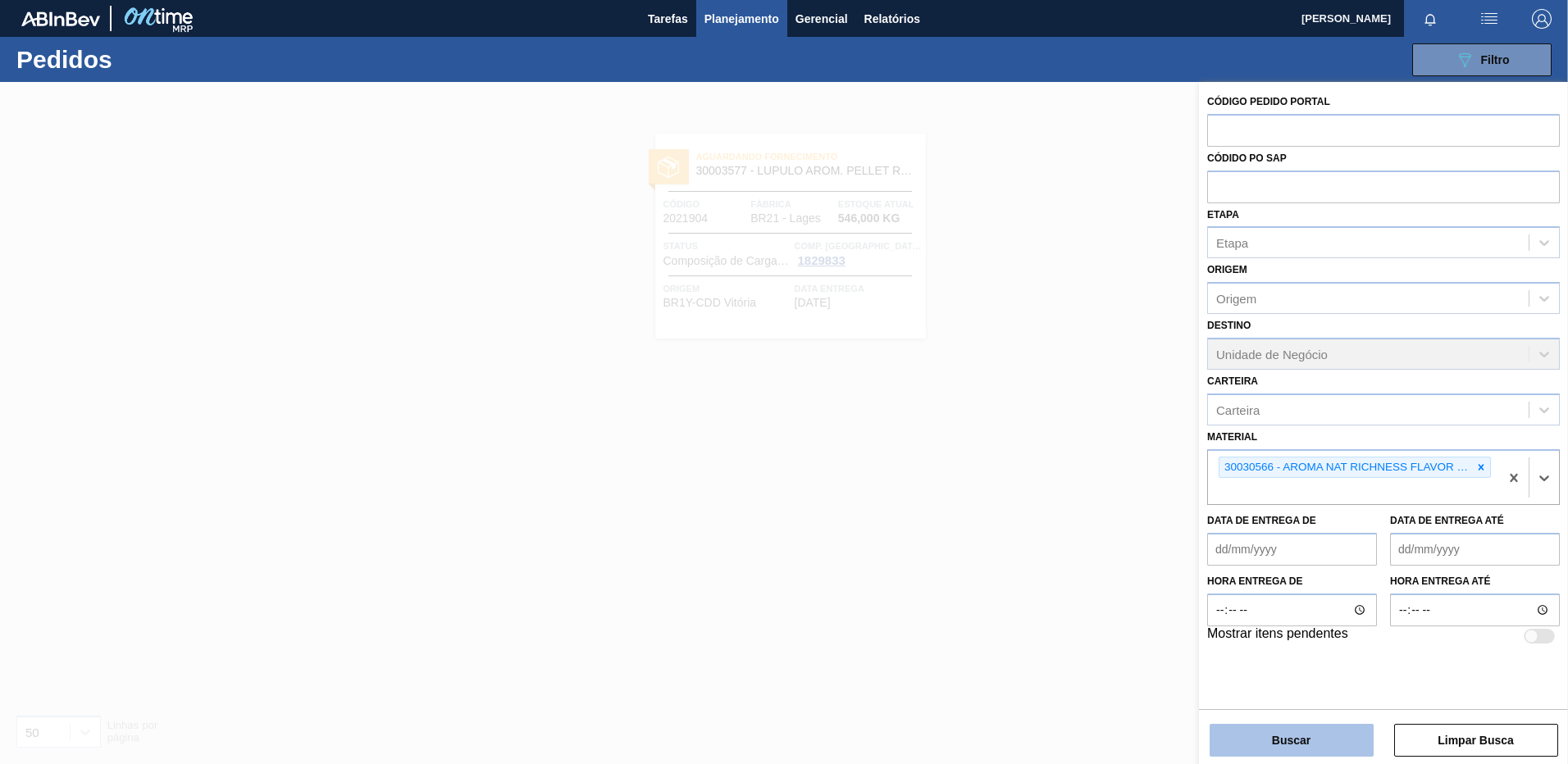
click at [1312, 747] on button "Buscar" at bounding box center [1291, 739] width 164 height 32
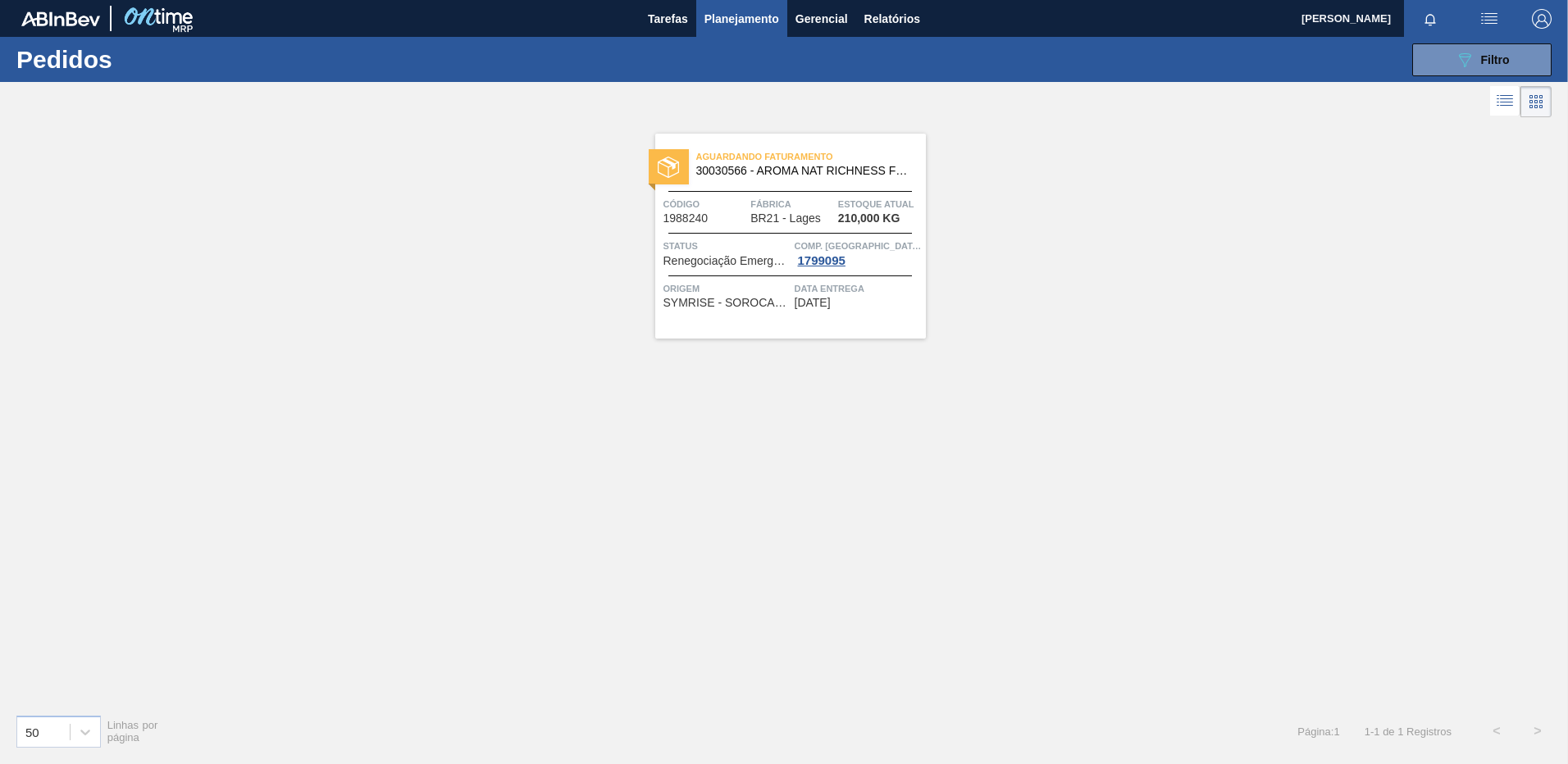
click at [886, 257] on div "Comp. Carga 1799095" at bounding box center [858, 252] width 127 height 30
click at [895, 278] on div "Origem SYMRISE - SOROCABA ([GEOGRAPHIC_DATA]) Data entrega [DATE]" at bounding box center [790, 292] width 271 height 33
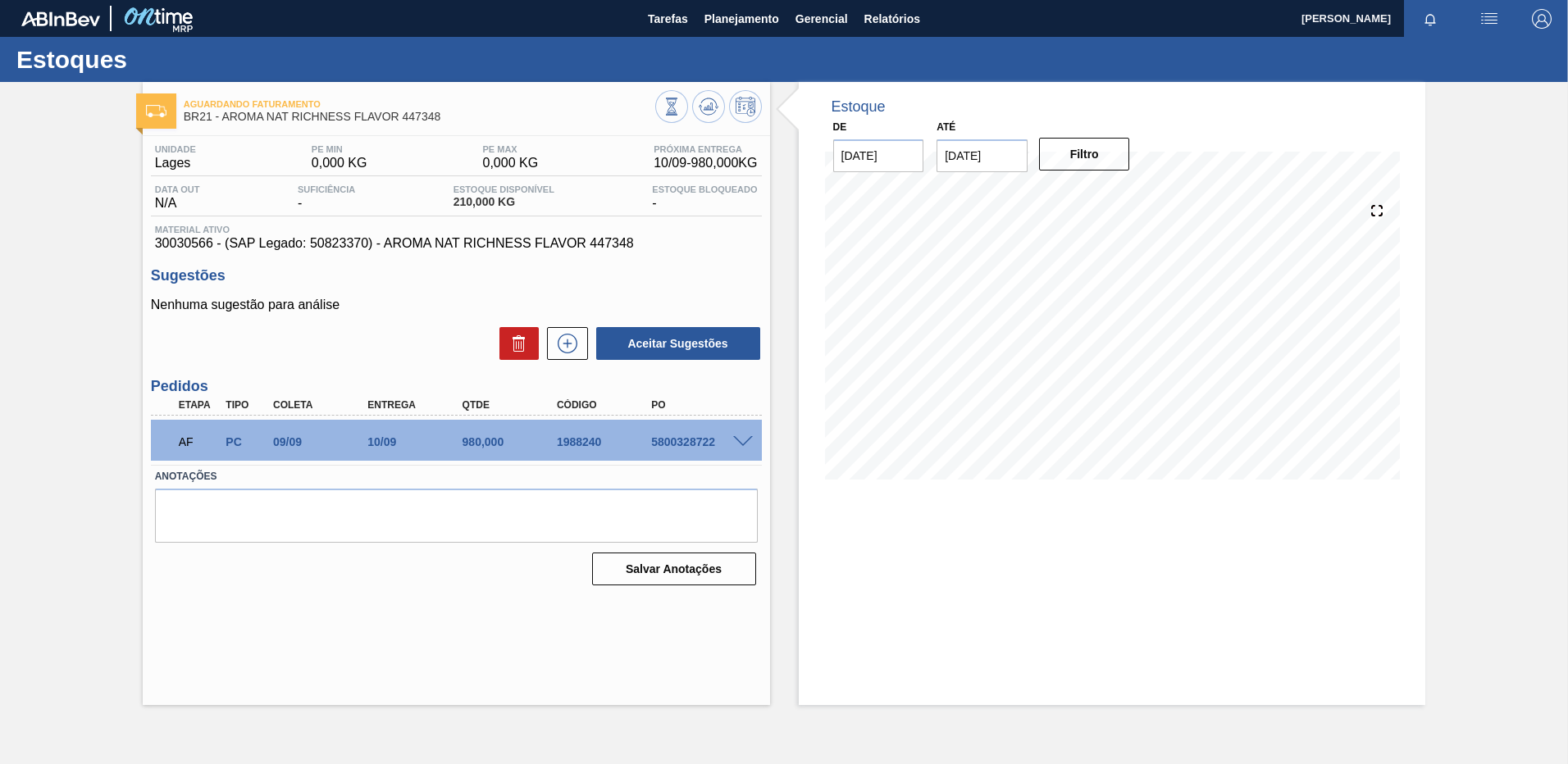
click at [283, 640] on div "Aguardando Faturamento BR21 - AROMA NAT RICHNESS FLAVOR 447348 Unidade Lages PE…" at bounding box center [456, 393] width 627 height 623
click at [715, 22] on span "Planejamento" at bounding box center [742, 19] width 75 height 20
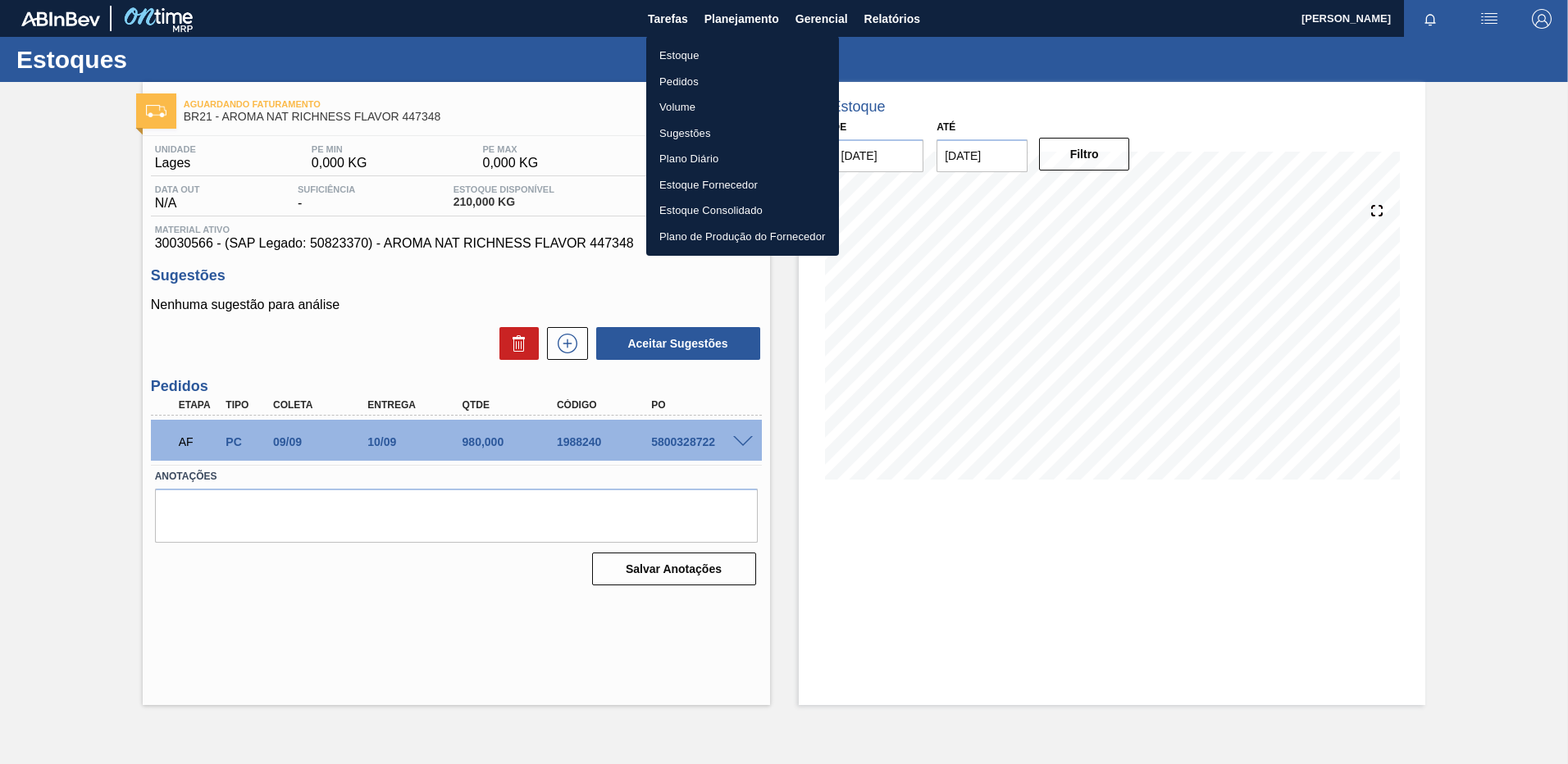
click at [719, 86] on li "Pedidos" at bounding box center [743, 82] width 193 height 27
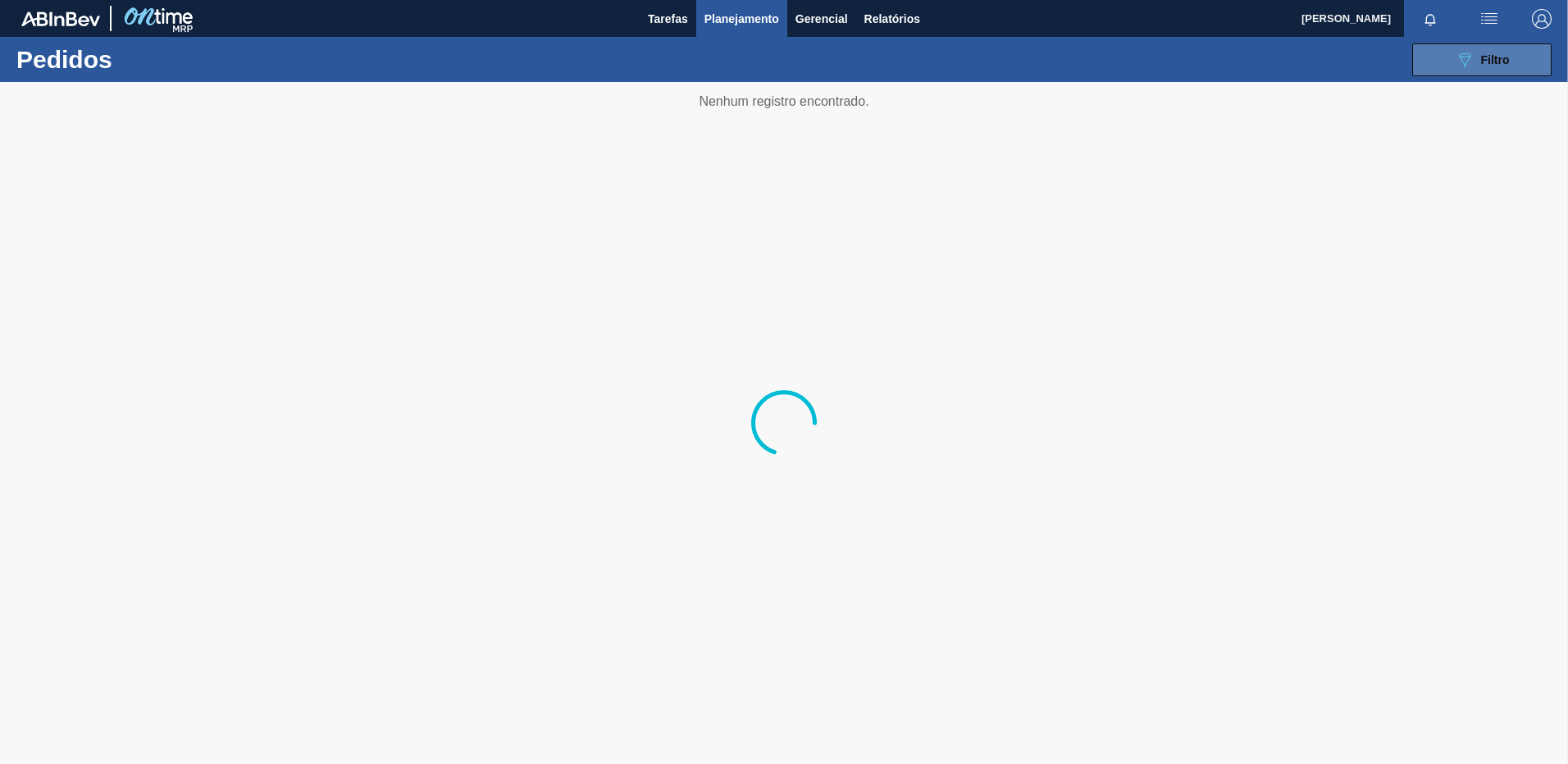
click at [1470, 56] on icon "089F7B8B-B2A5-4AFE-B5C0-19BA573D28AC" at bounding box center [1465, 60] width 20 height 20
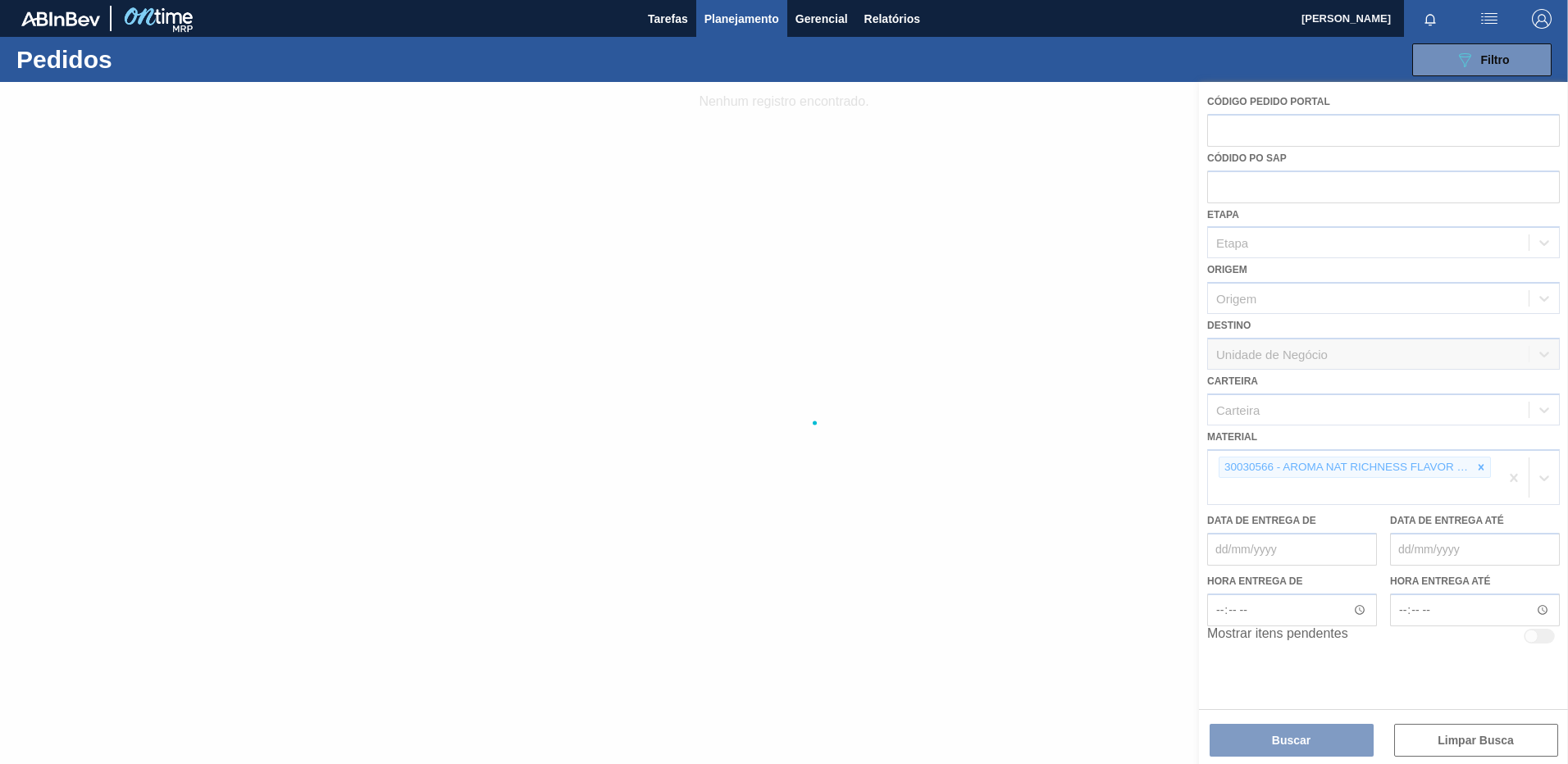
click at [1499, 465] on div at bounding box center [784, 422] width 1568 height 682
click at [1511, 478] on div at bounding box center [784, 422] width 1568 height 682
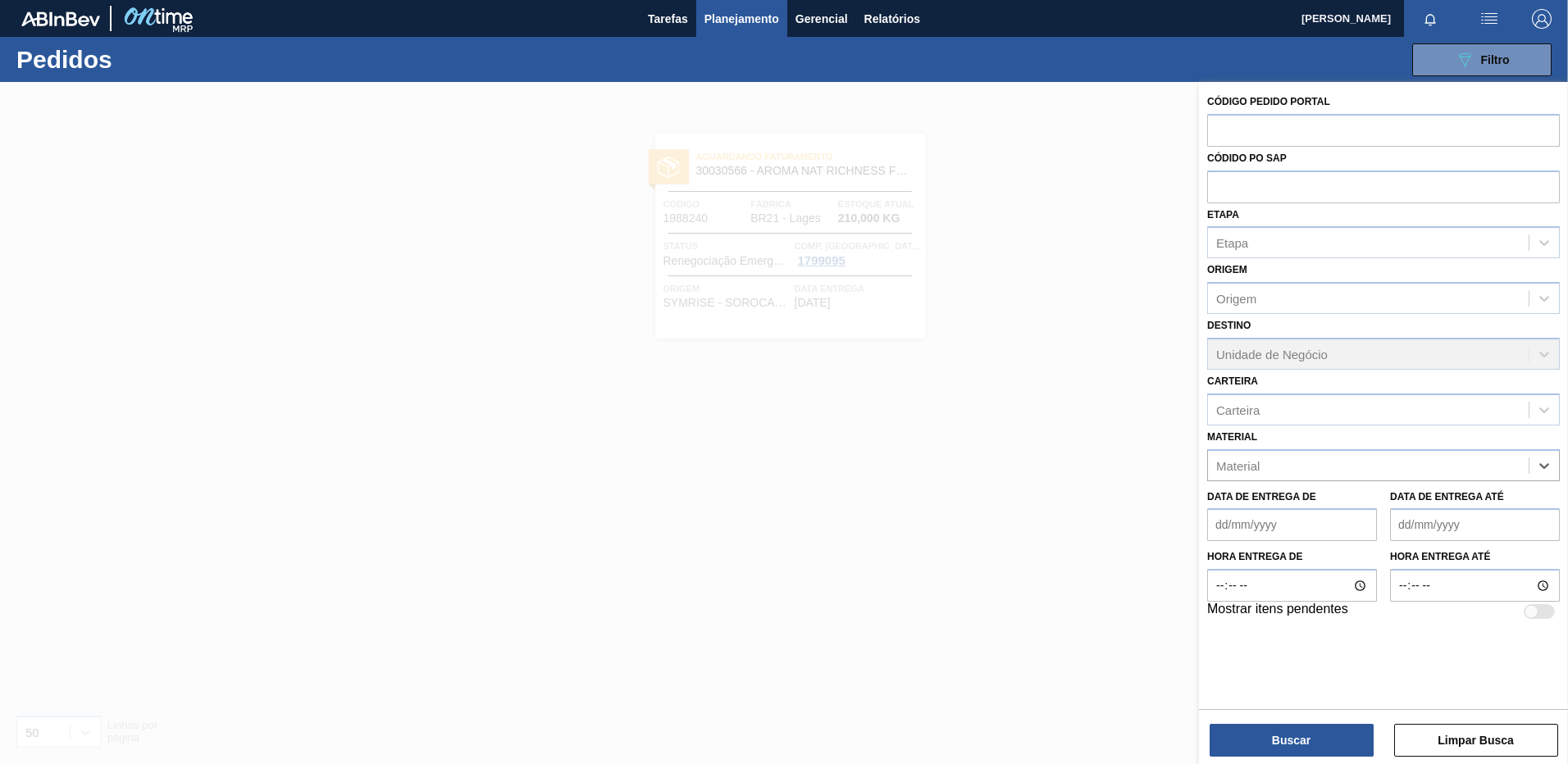
paste input "30003224"
type input "30003224"
click at [1381, 505] on div "30003224 - CARVAO ATIVADO CG1;" at bounding box center [1384, 506] width 353 height 31
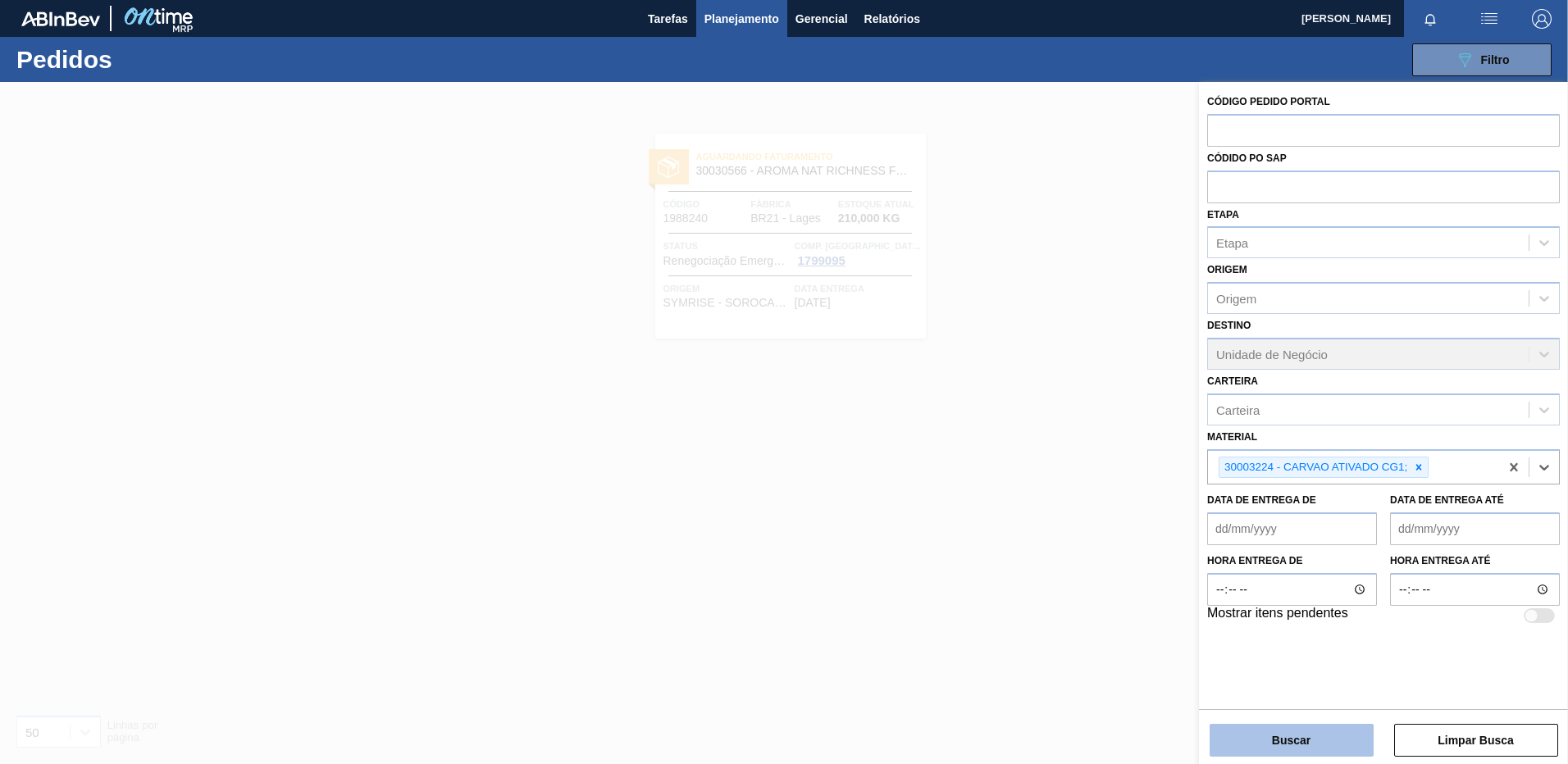
click at [1284, 746] on button "Buscar" at bounding box center [1291, 739] width 164 height 32
